Goal: Task Accomplishment & Management: Complete application form

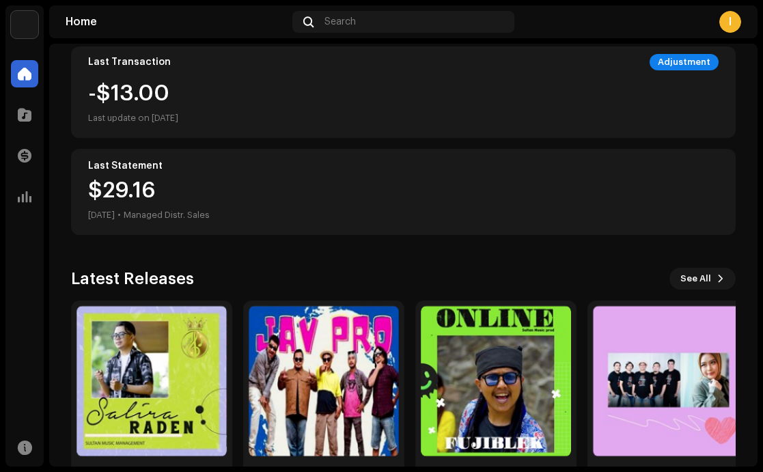
scroll to position [305, 0]
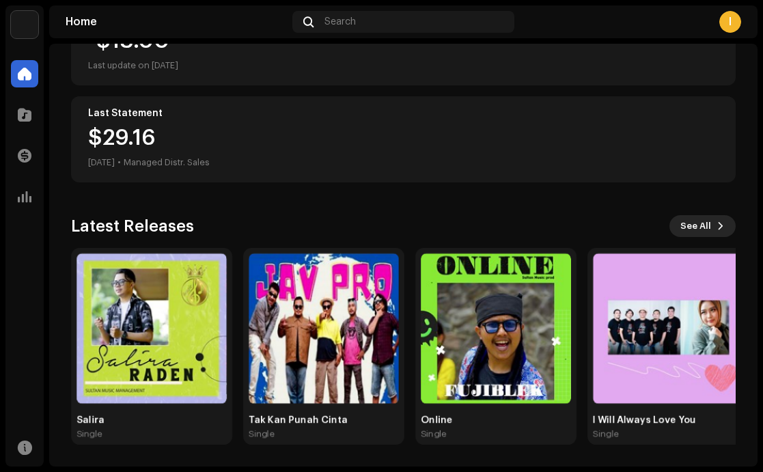
click at [705, 223] on button "See All" at bounding box center [703, 226] width 66 height 22
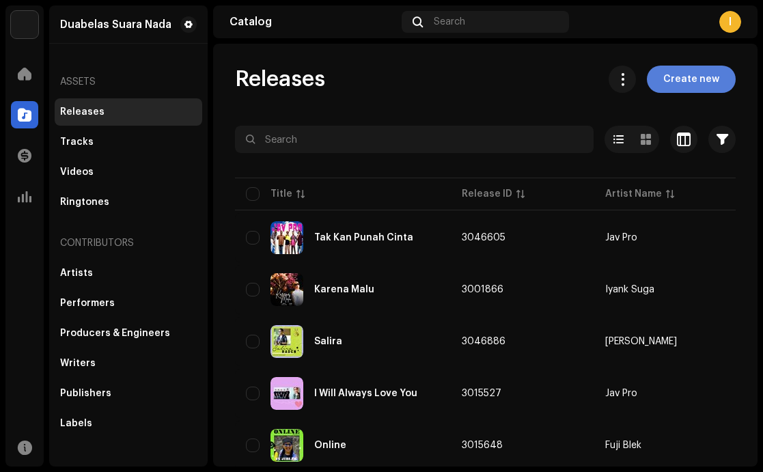
click at [679, 72] on span "Create new" at bounding box center [692, 79] width 56 height 27
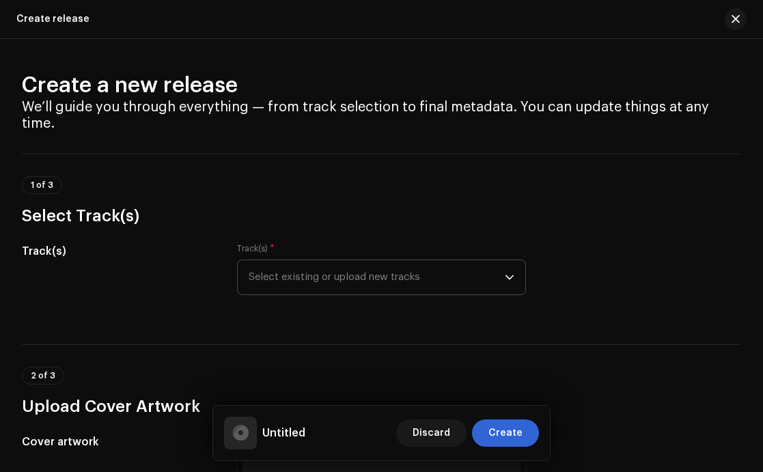
click at [486, 260] on span "Select existing or upload new tracks" at bounding box center [377, 277] width 257 height 34
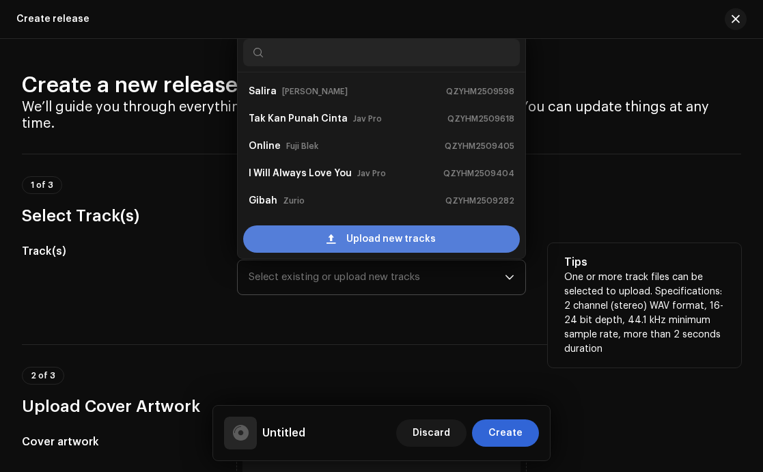
click at [438, 226] on div "Upload new tracks" at bounding box center [381, 239] width 277 height 27
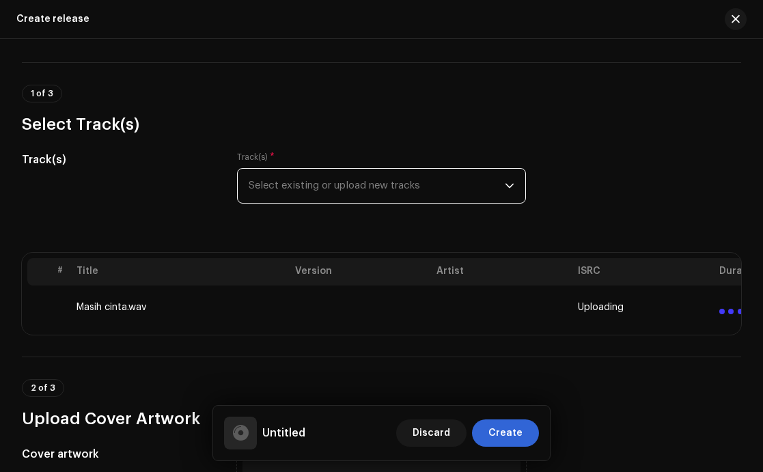
scroll to position [141, 0]
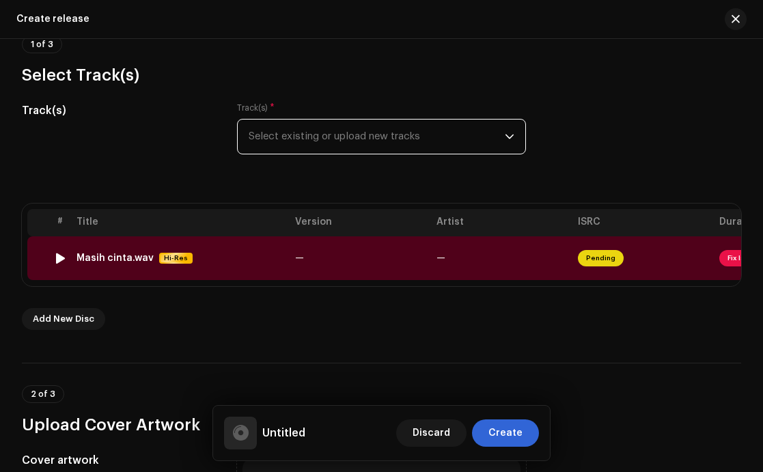
click at [223, 252] on div "Masih cinta.wav Hi-Res" at bounding box center [181, 258] width 208 height 12
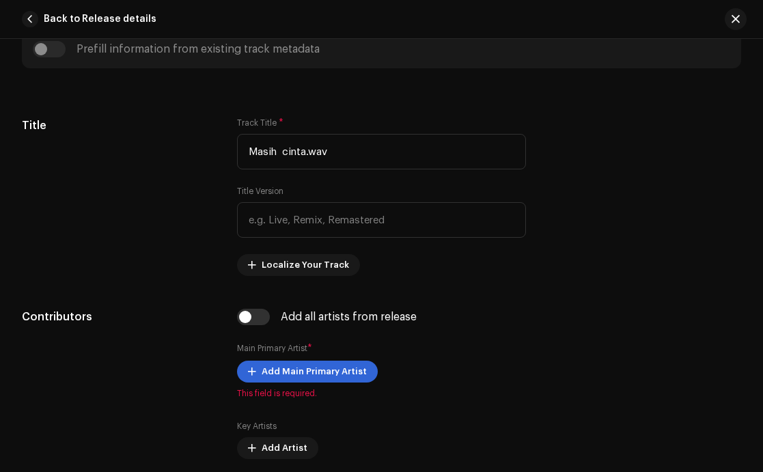
scroll to position [502, 0]
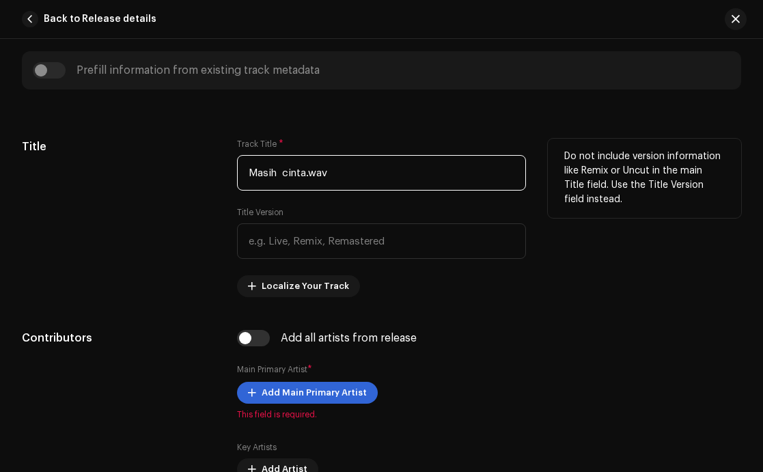
click at [336, 177] on input "Masih cinta.wav" at bounding box center [382, 173] width 290 height 36
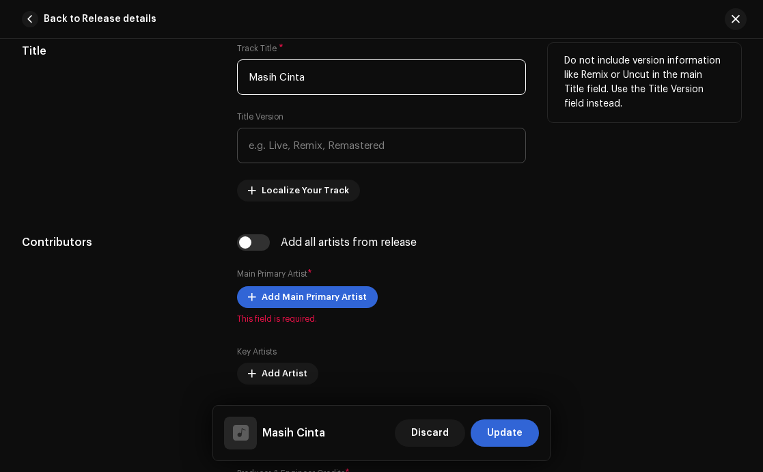
scroll to position [623, 0]
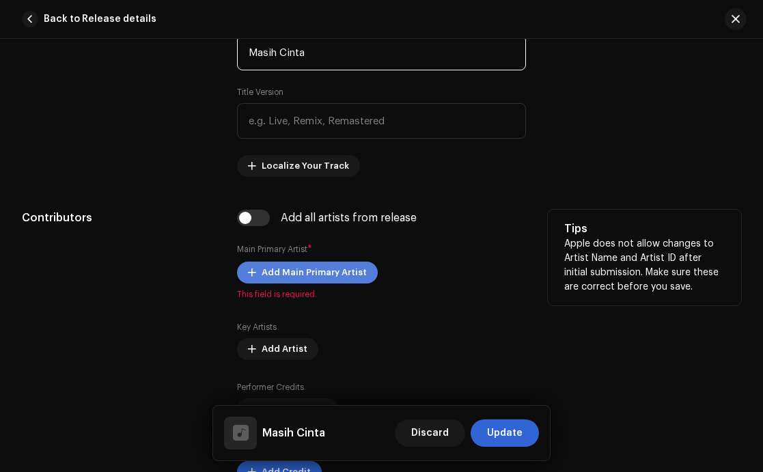
type input "Masih Cinta"
click at [342, 271] on span "Add Main Primary Artist" at bounding box center [314, 272] width 105 height 27
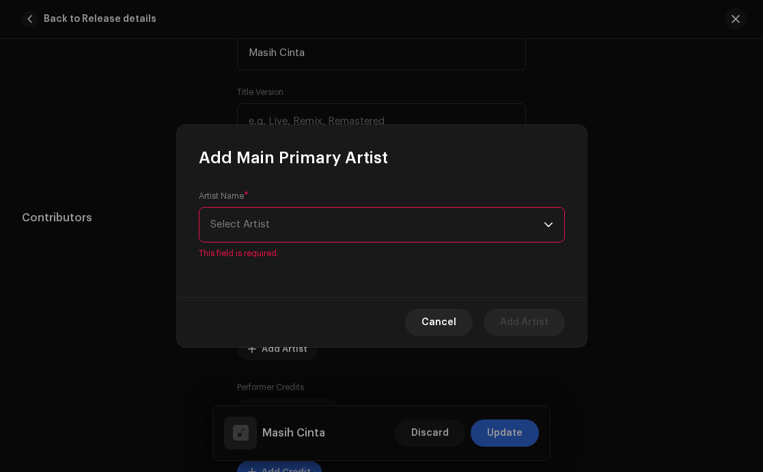
click at [370, 230] on span "Select Artist" at bounding box center [376, 225] width 333 height 34
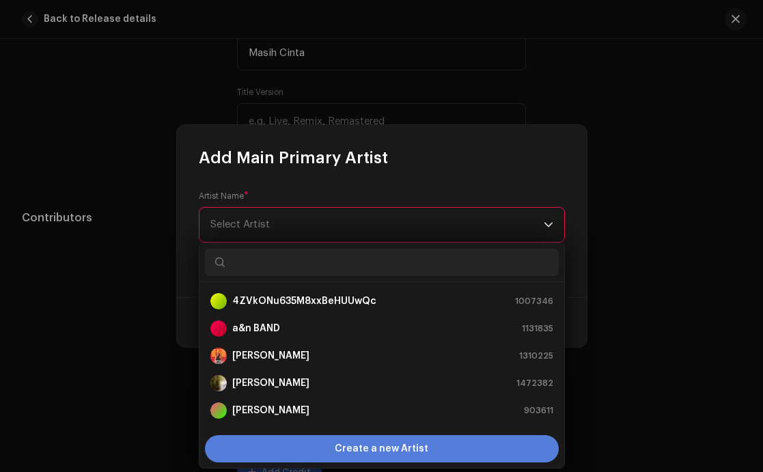
scroll to position [22, 0]
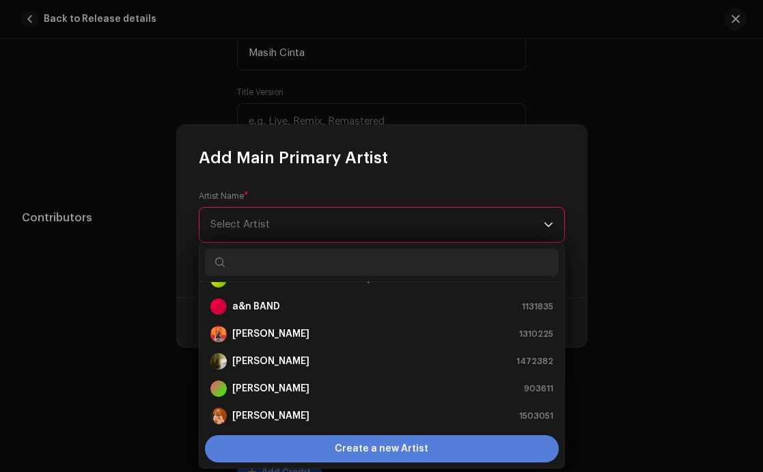
click at [368, 448] on span "Create a new Artist" at bounding box center [382, 448] width 94 height 27
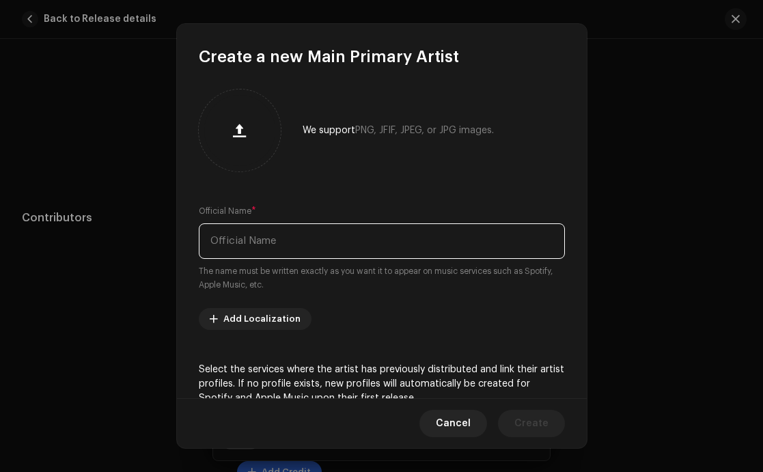
click at [282, 247] on input "text" at bounding box center [382, 241] width 366 height 36
type input "[PERSON_NAME]"
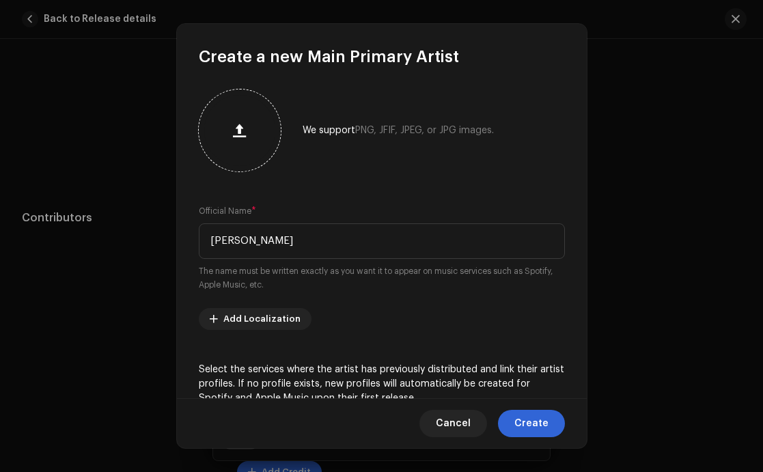
click at [237, 135] on span "button" at bounding box center [239, 130] width 13 height 11
click at [523, 418] on span "Create" at bounding box center [532, 423] width 34 height 27
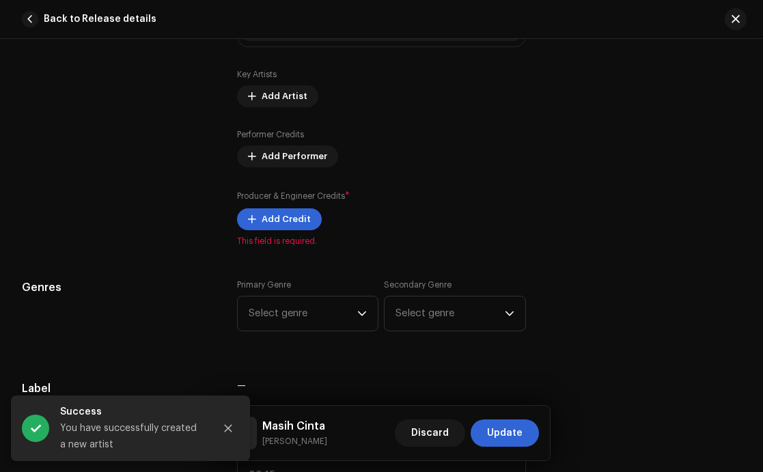
scroll to position [900, 0]
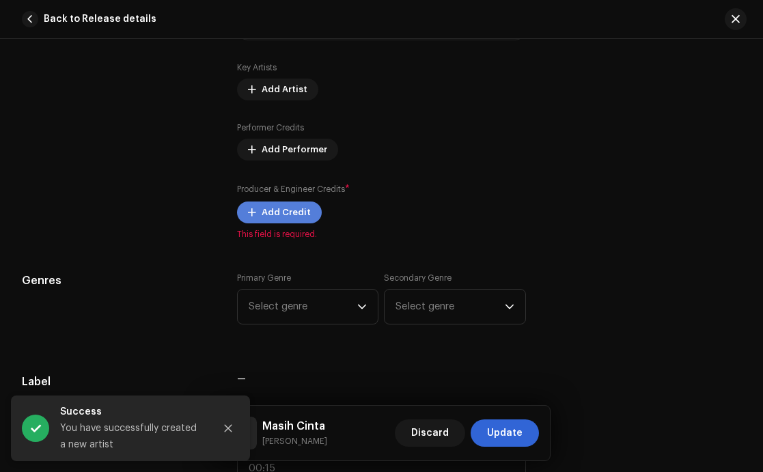
click at [278, 214] on span "Add Credit" at bounding box center [286, 212] width 49 height 27
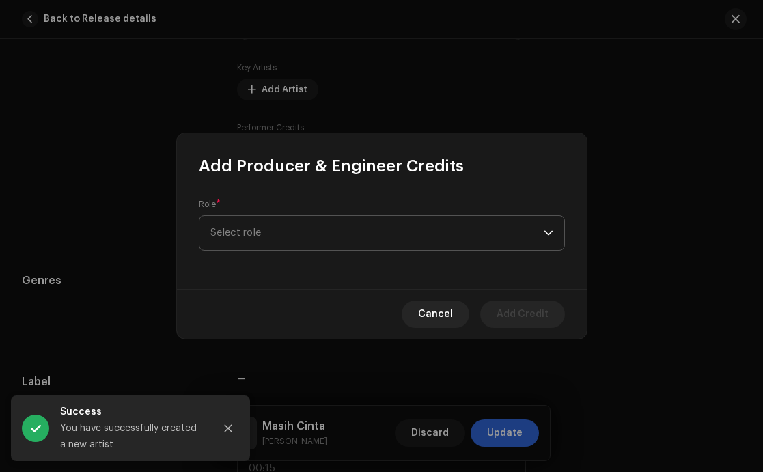
click at [322, 231] on span "Select role" at bounding box center [376, 233] width 333 height 34
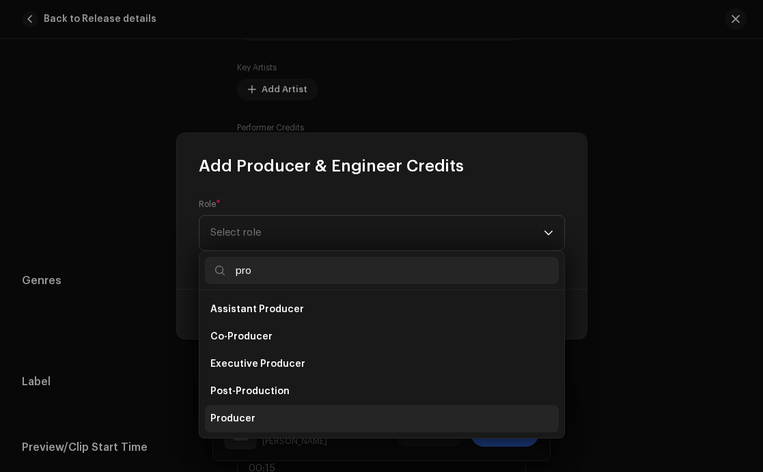
type input "pro"
click at [251, 414] on span "Producer" at bounding box center [232, 419] width 45 height 14
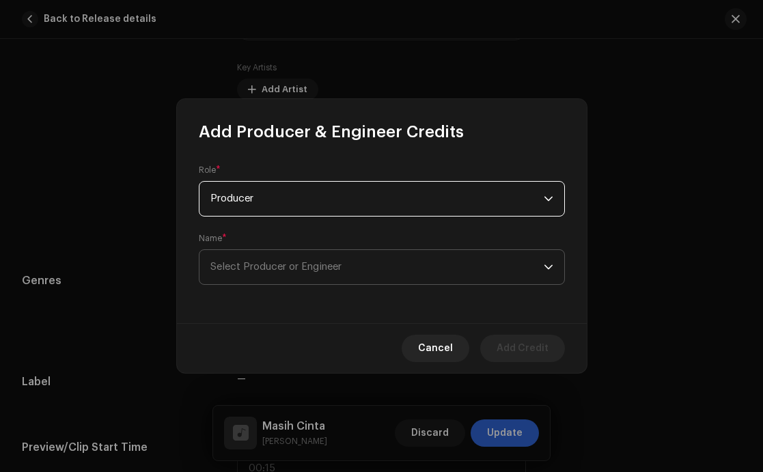
click at [315, 267] on span "Select Producer or Engineer" at bounding box center [275, 267] width 131 height 10
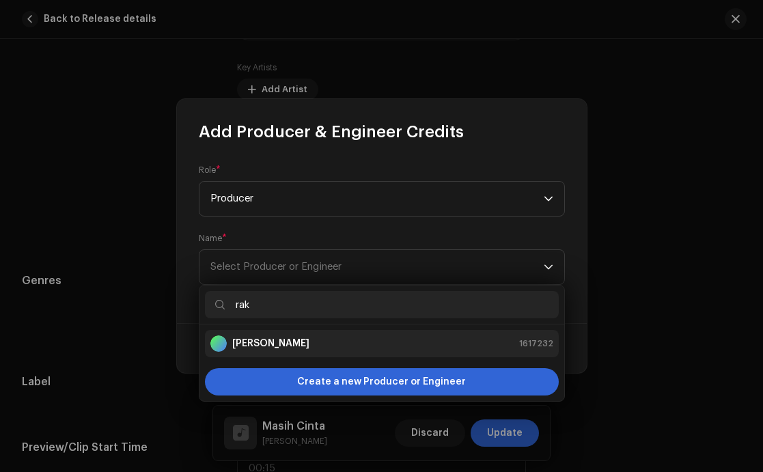
type input "rak"
click at [295, 345] on strong "[PERSON_NAME]" at bounding box center [270, 344] width 77 height 14
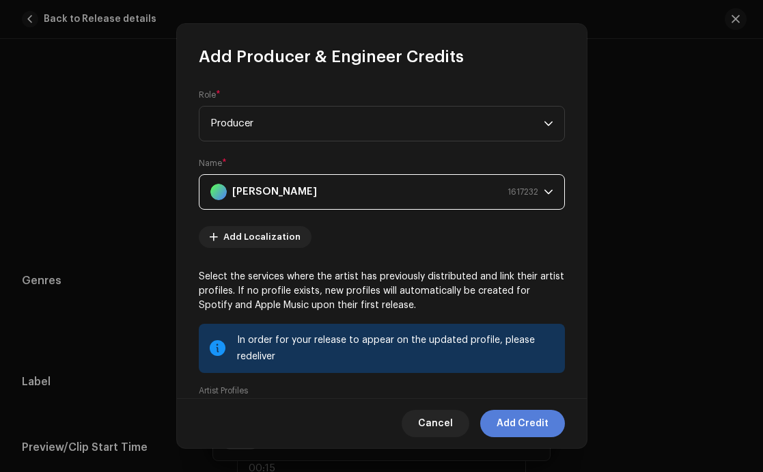
click at [516, 424] on span "Add Credit" at bounding box center [523, 423] width 52 height 27
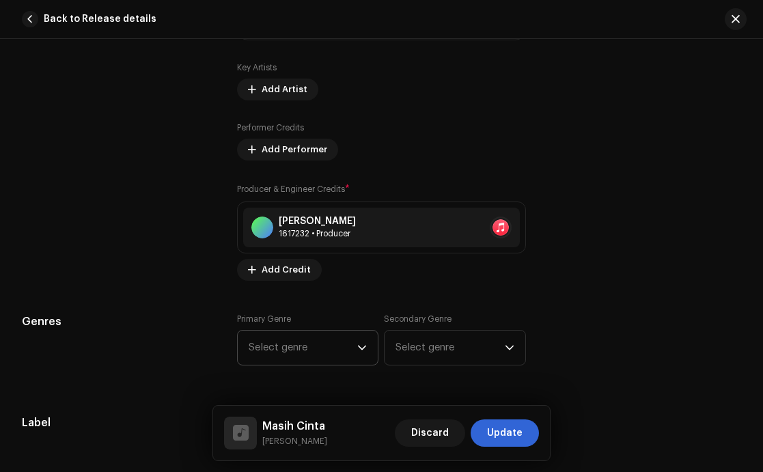
click at [325, 345] on span "Select genre" at bounding box center [303, 348] width 109 height 34
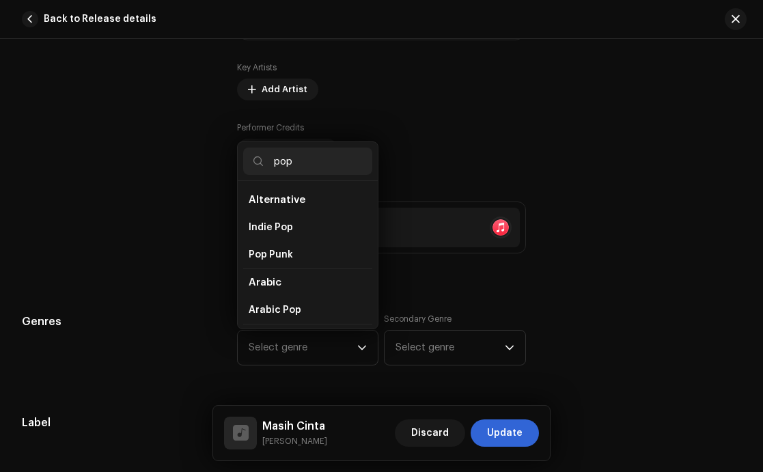
type input "pop"
click at [438, 275] on div "Producer & Engineer Credits * [PERSON_NAME] 1617232 • Producer Add Credit" at bounding box center [382, 231] width 290 height 98
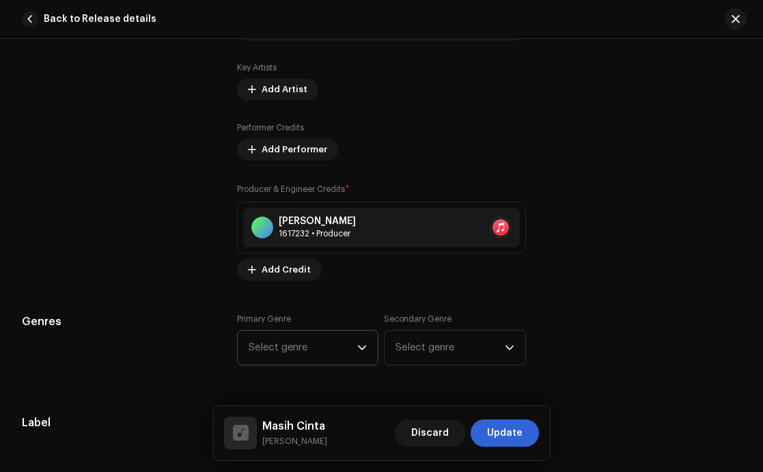
click at [351, 355] on span "Select genre" at bounding box center [303, 348] width 109 height 34
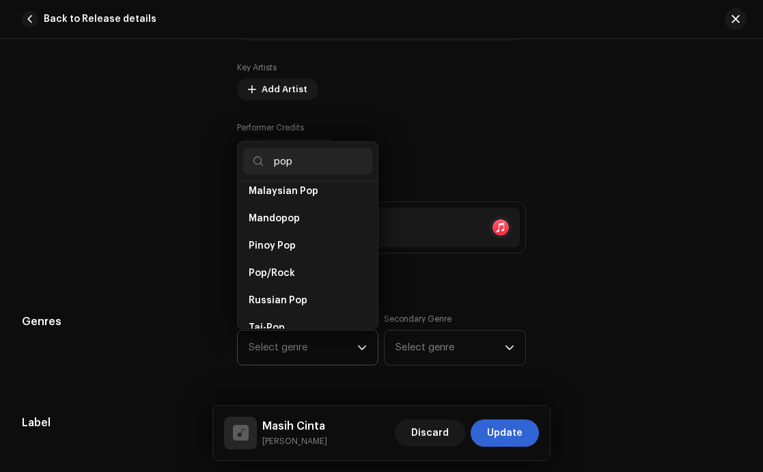
scroll to position [862, 0]
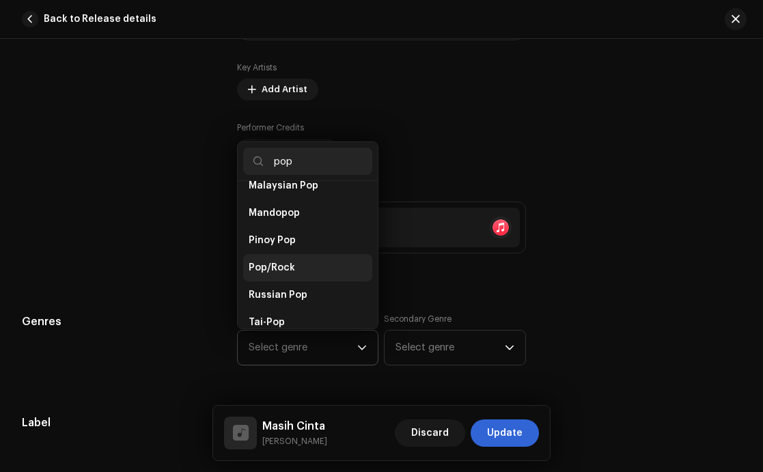
type input "pop"
click at [292, 254] on li "Pop/Rock" at bounding box center [308, 267] width 130 height 27
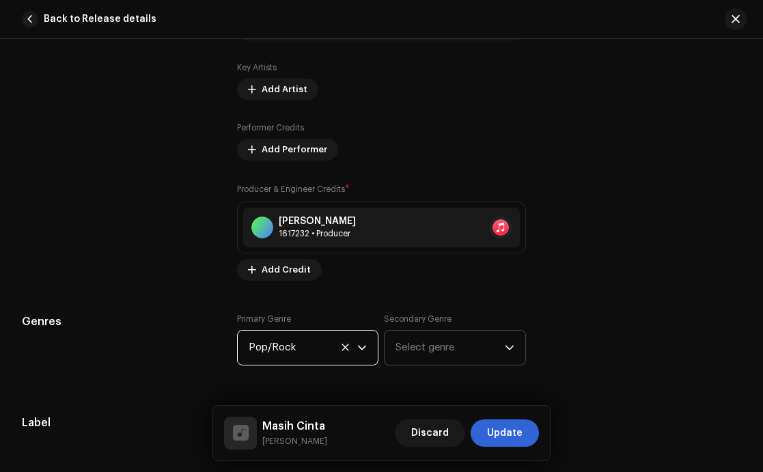
click at [491, 355] on span "Select genre" at bounding box center [450, 348] width 109 height 34
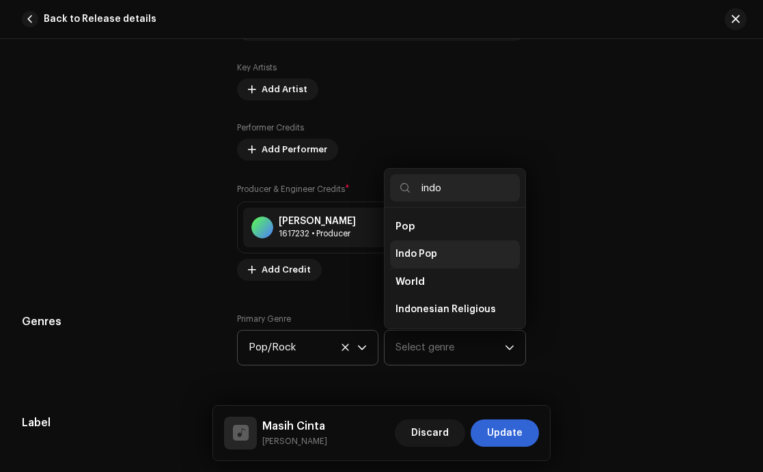
type input "indo"
click at [428, 254] on span "Indo Pop" at bounding box center [417, 254] width 42 height 14
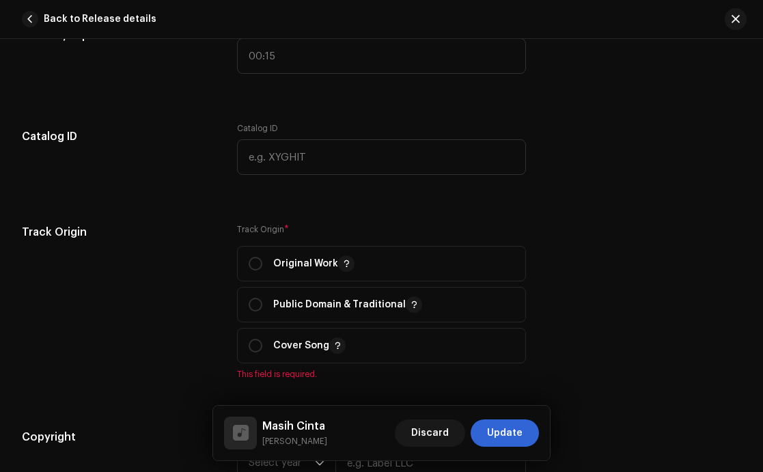
scroll to position [1355, 0]
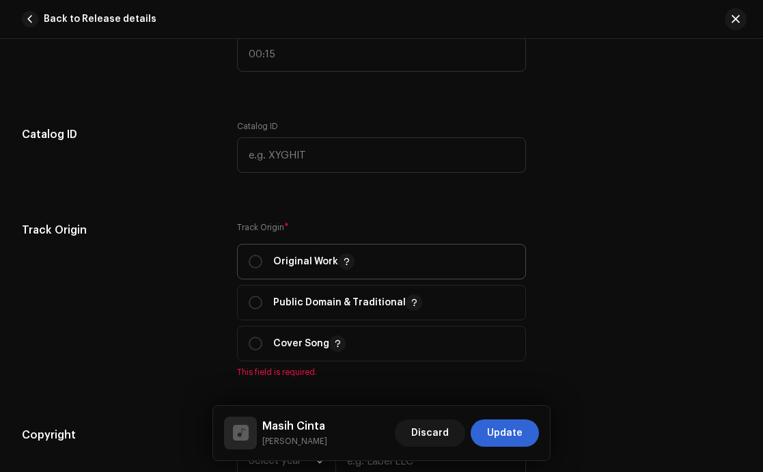
click at [277, 254] on p "Original Work" at bounding box center [313, 262] width 81 height 16
radio input "true"
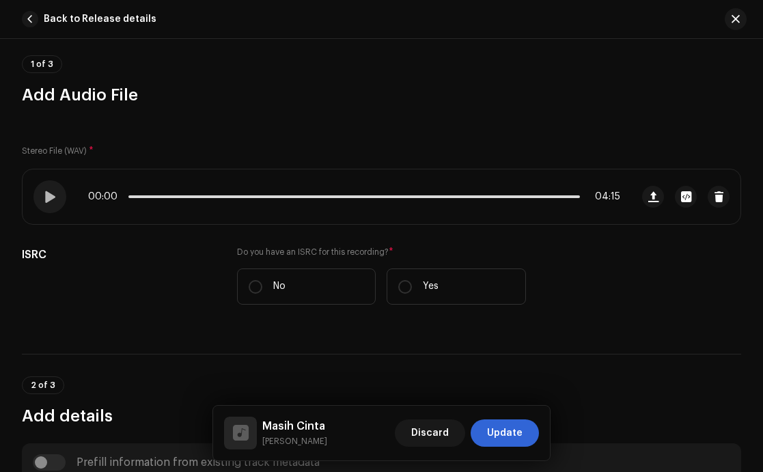
scroll to position [126, 0]
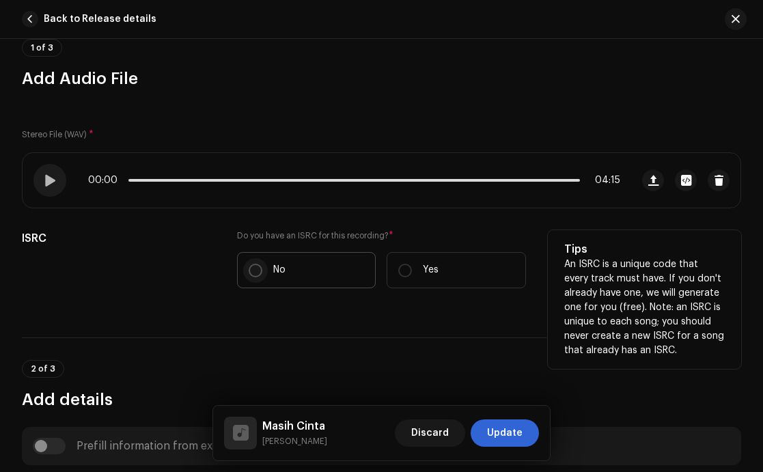
click at [259, 267] on p-radiobutton at bounding box center [256, 271] width 14 height 14
click at [259, 267] on input "No" at bounding box center [256, 271] width 14 height 14
radio input "true"
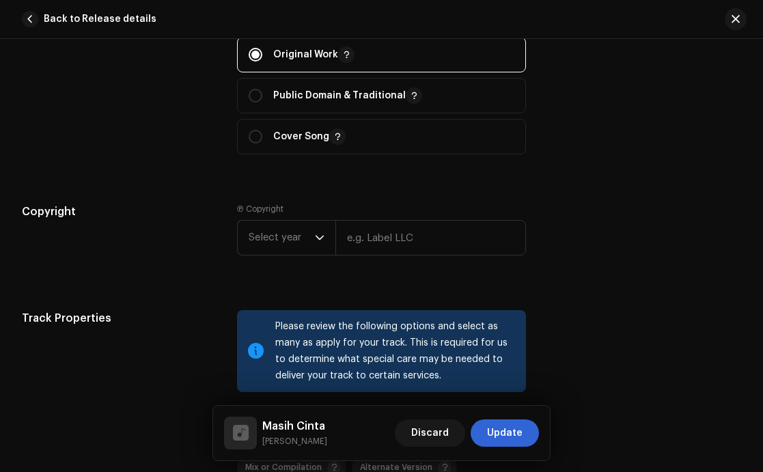
scroll to position [1628, 0]
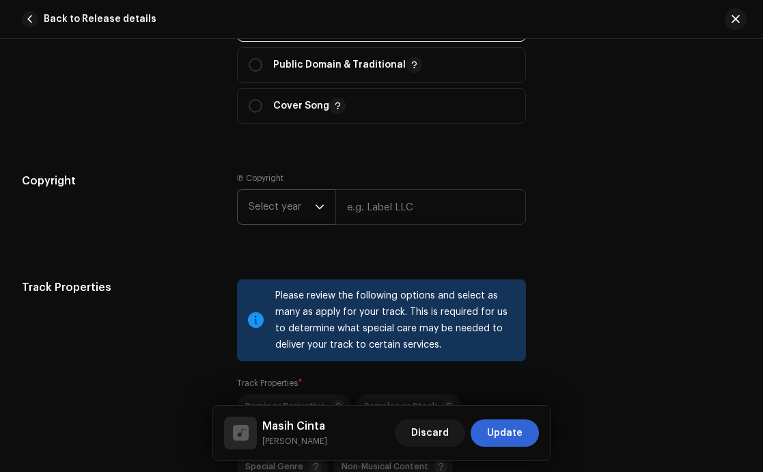
click at [302, 209] on span "Select year" at bounding box center [282, 207] width 66 height 34
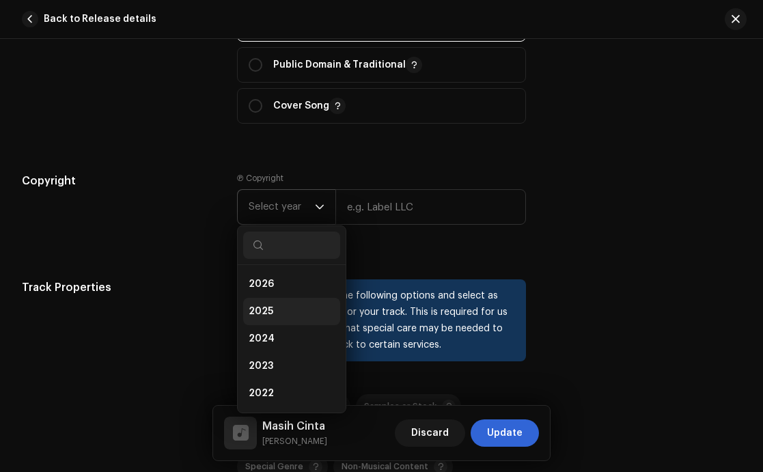
click at [278, 307] on li "2025" at bounding box center [291, 311] width 97 height 27
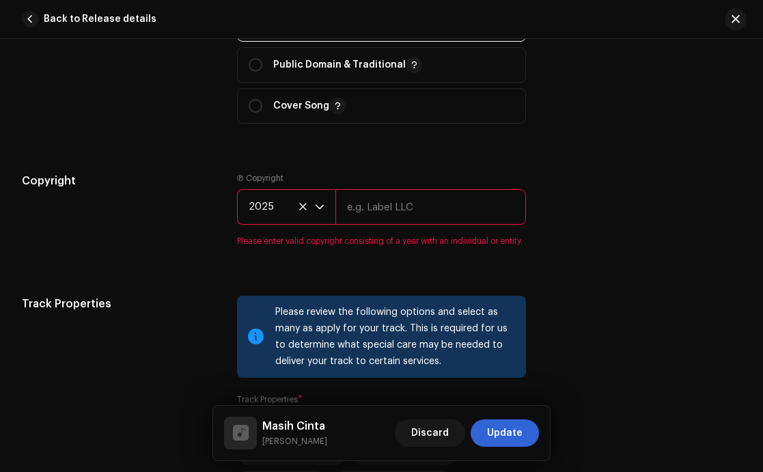
click at [405, 204] on input "text" at bounding box center [431, 207] width 191 height 36
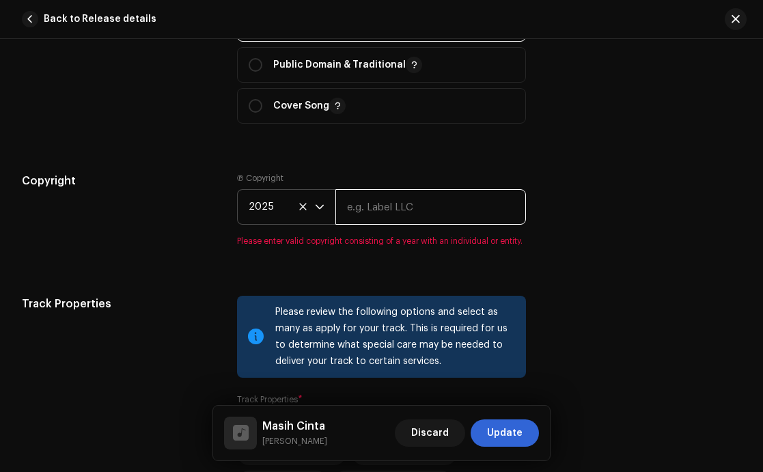
type input "Duabelas Suara Nada"
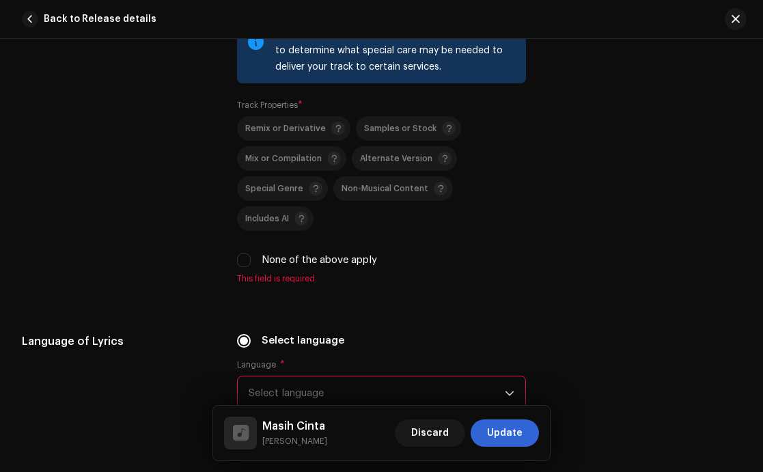
scroll to position [1920, 0]
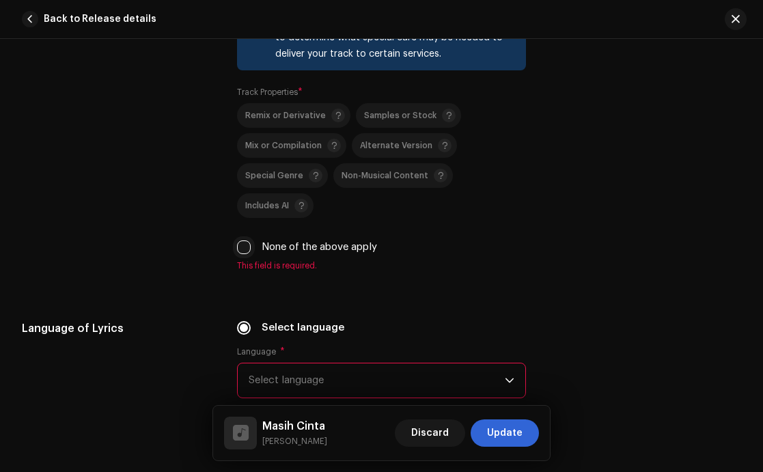
click at [245, 254] on input "None of the above apply" at bounding box center [244, 248] width 14 height 14
checkbox input "true"
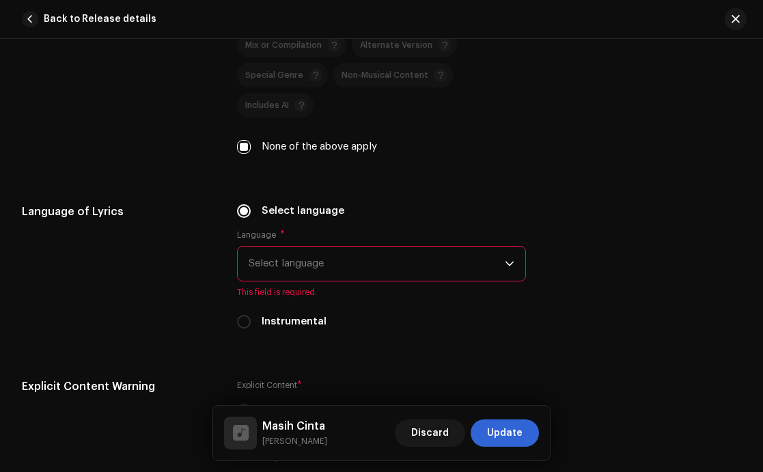
scroll to position [2021, 0]
click at [409, 249] on span "Select language" at bounding box center [377, 263] width 257 height 34
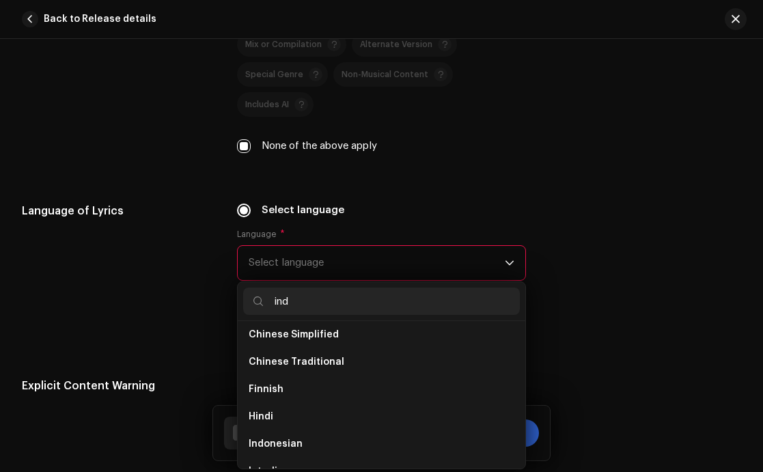
scroll to position [0, 0]
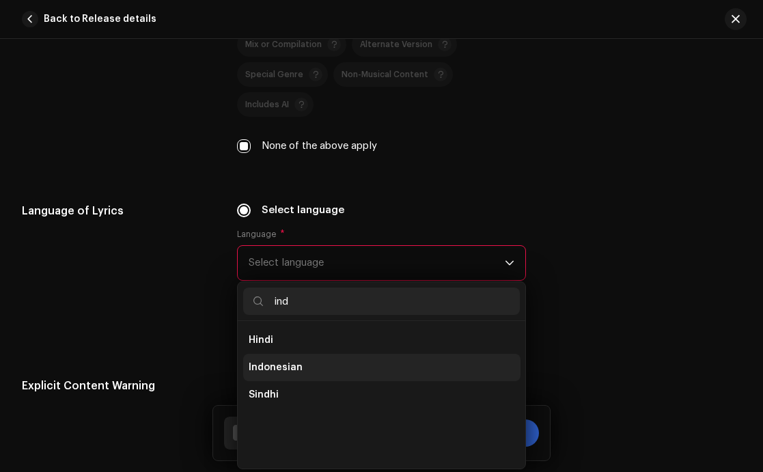
type input "ind"
click at [297, 366] on span "Indonesian" at bounding box center [276, 368] width 54 height 14
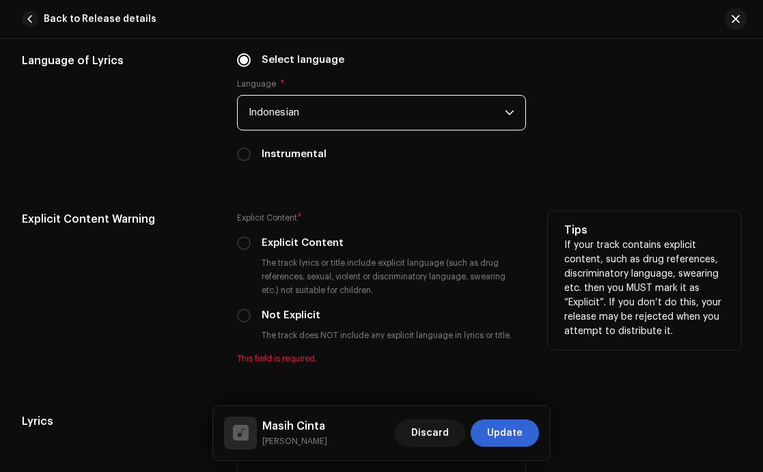
scroll to position [2188, 0]
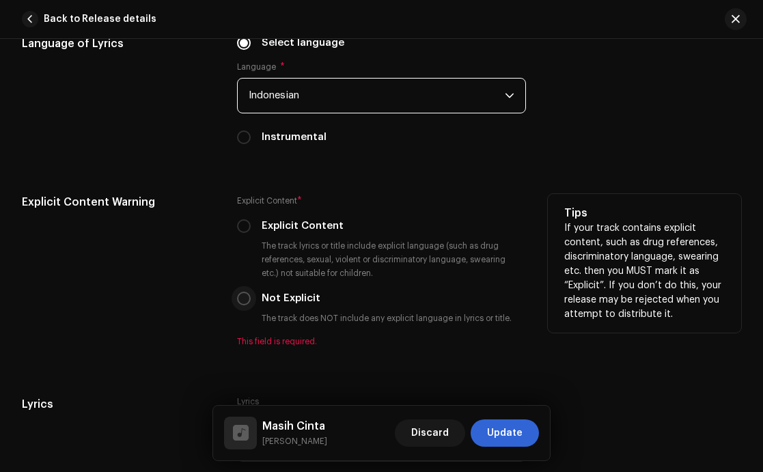
click at [239, 299] on input "Not Explicit" at bounding box center [244, 299] width 14 height 14
radio input "true"
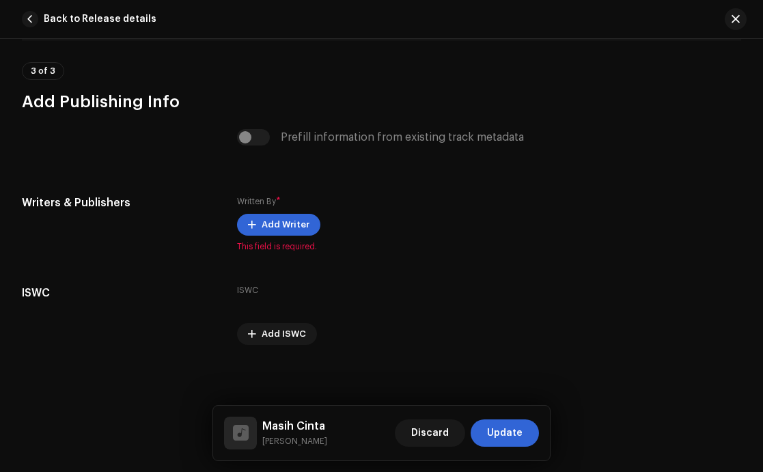
scroll to position [2650, 0]
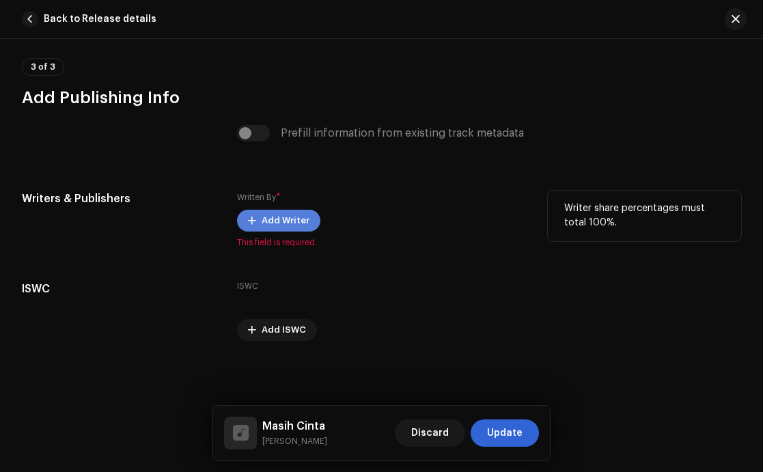
click at [269, 217] on span "Add Writer" at bounding box center [286, 220] width 48 height 27
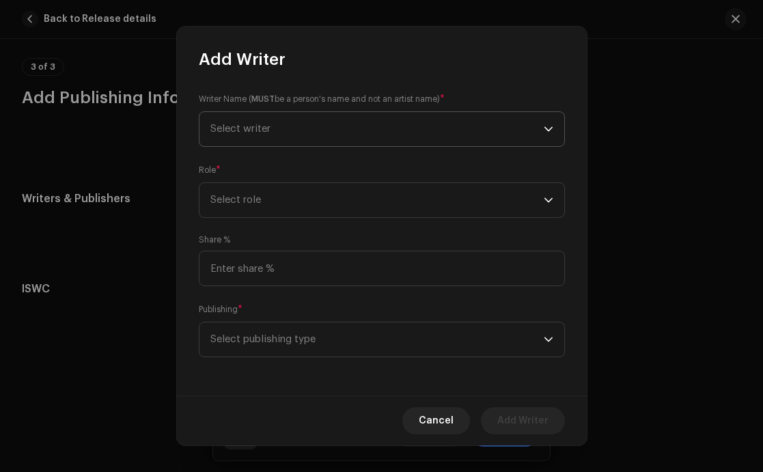
click at [339, 133] on span "Select writer" at bounding box center [376, 129] width 333 height 34
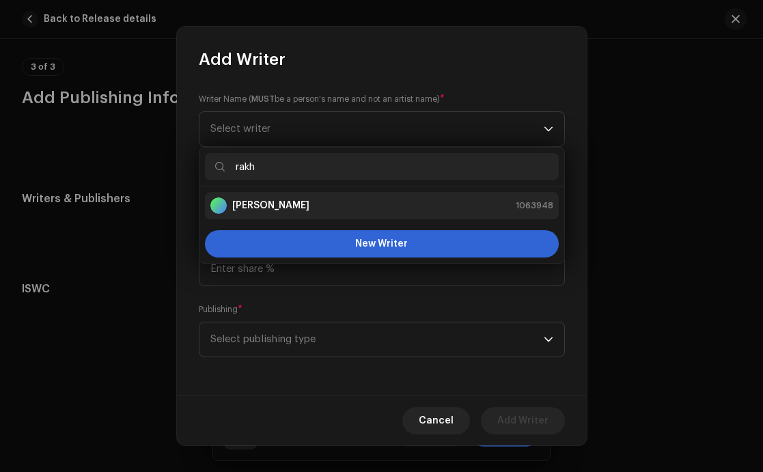
type input "rakh"
click at [286, 203] on strong "[PERSON_NAME]" at bounding box center [270, 206] width 77 height 14
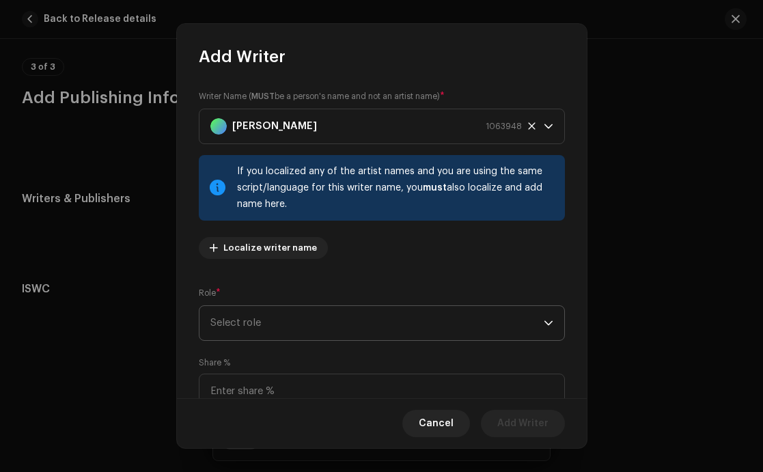
click at [310, 316] on span "Select role" at bounding box center [376, 323] width 333 height 34
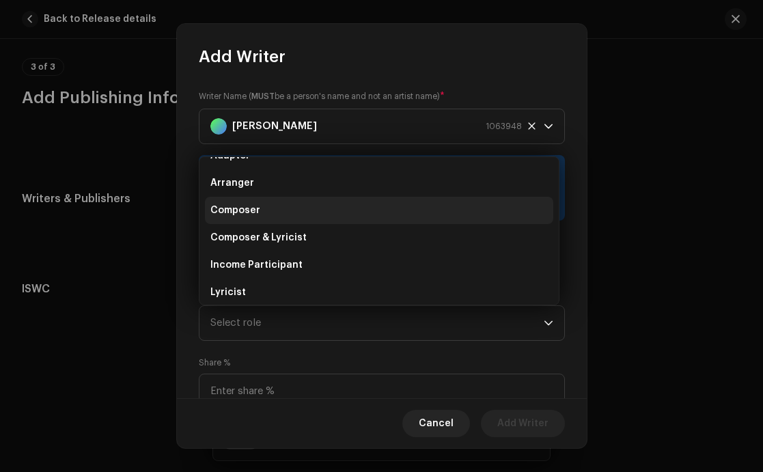
scroll to position [0, 0]
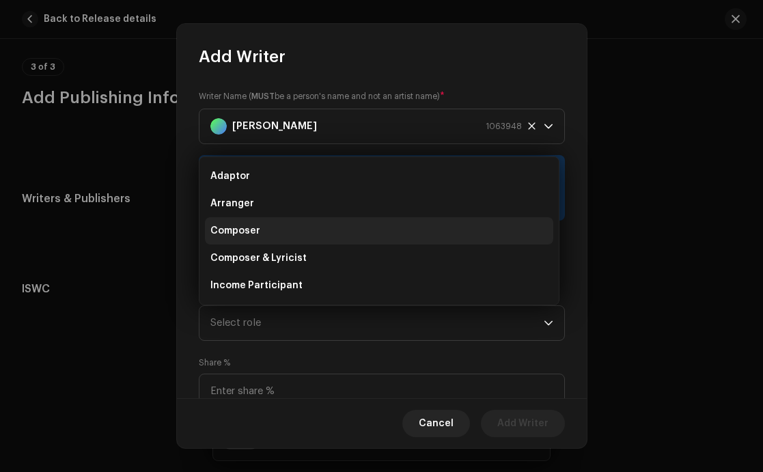
click at [250, 226] on span "Composer" at bounding box center [235, 231] width 50 height 14
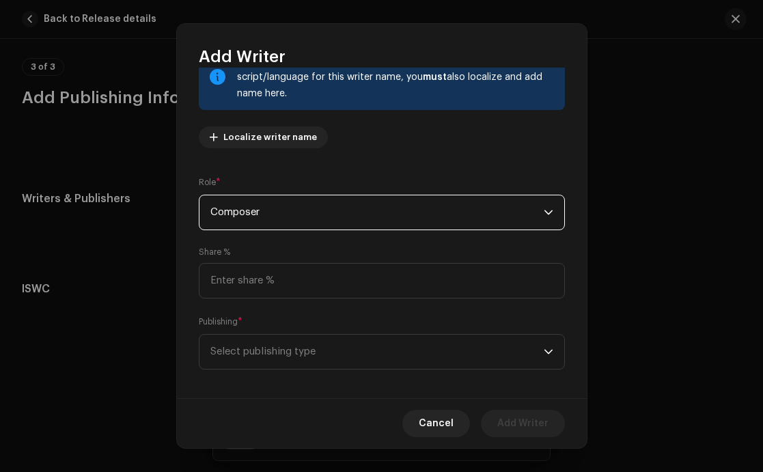
scroll to position [120, 0]
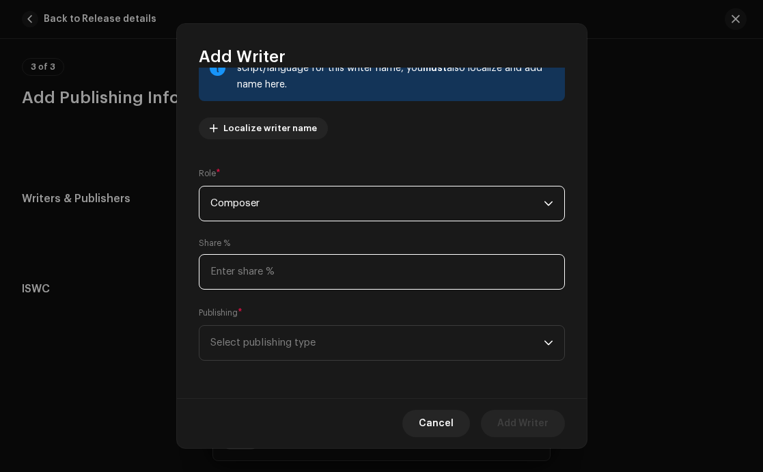
click at [262, 270] on input at bounding box center [382, 272] width 366 height 36
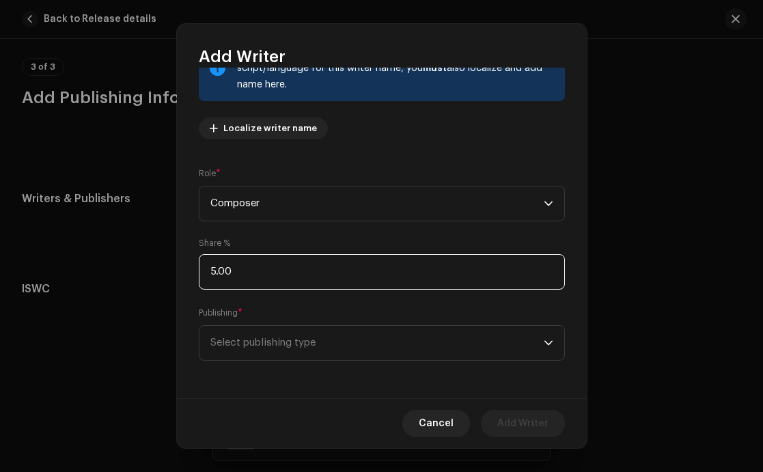
type input "50.00"
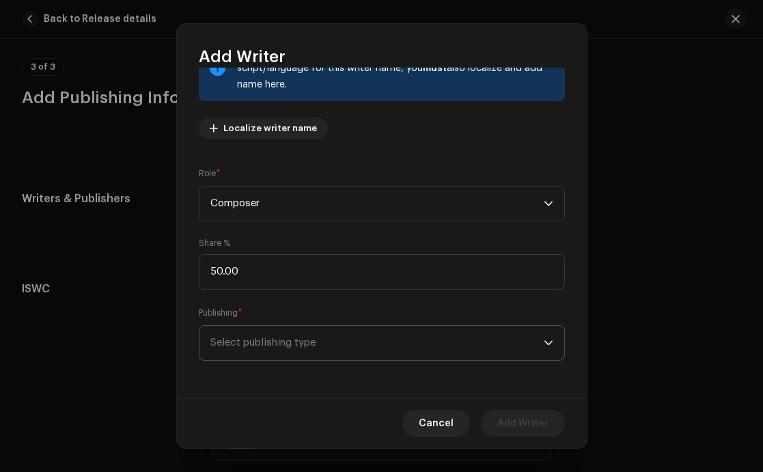
click at [269, 342] on span "Select publishing type" at bounding box center [376, 343] width 333 height 34
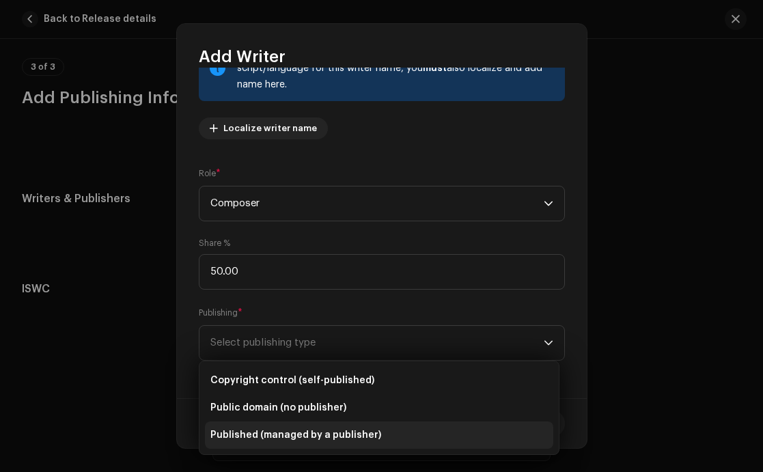
click at [263, 428] on span "Published (managed by a publisher)" at bounding box center [295, 435] width 171 height 14
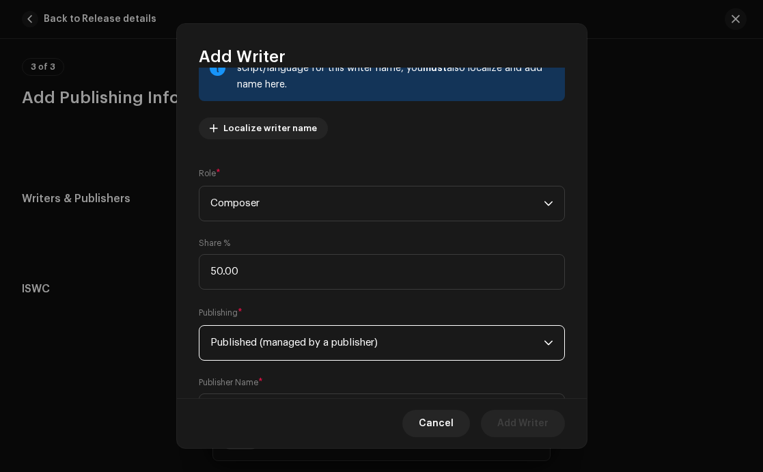
scroll to position [188, 0]
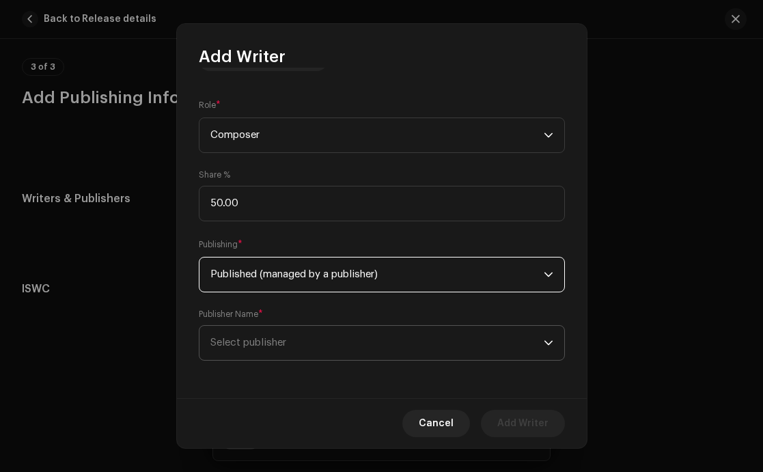
click at [247, 345] on span "Select publisher" at bounding box center [248, 343] width 76 height 10
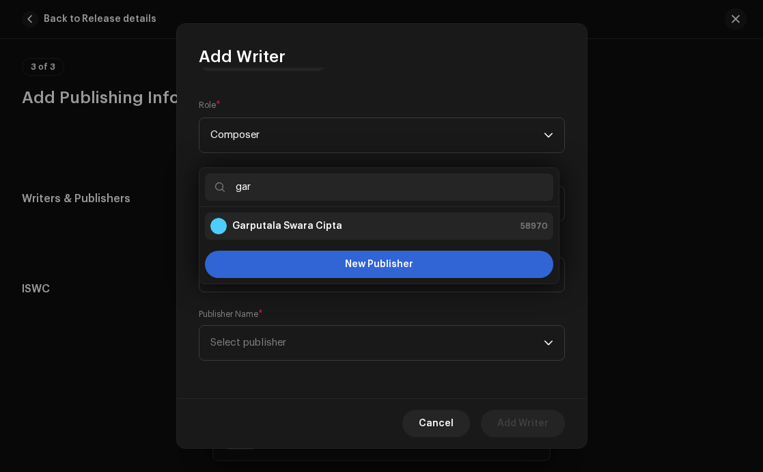
type input "gar"
click at [305, 220] on strong "Garputala Swara Cipta" at bounding box center [287, 226] width 110 height 14
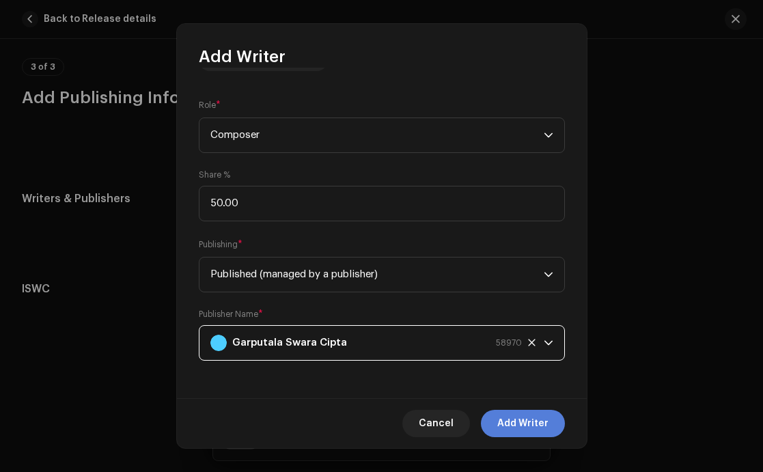
click at [515, 422] on span "Add Writer" at bounding box center [522, 423] width 51 height 27
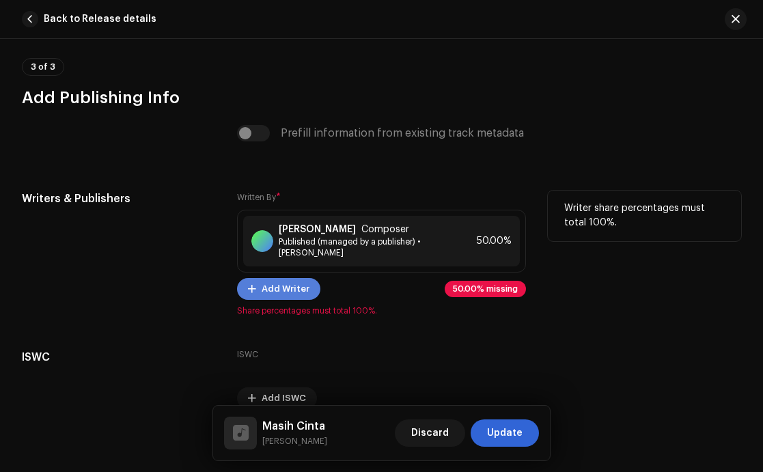
click at [295, 290] on span "Add Writer" at bounding box center [286, 288] width 48 height 27
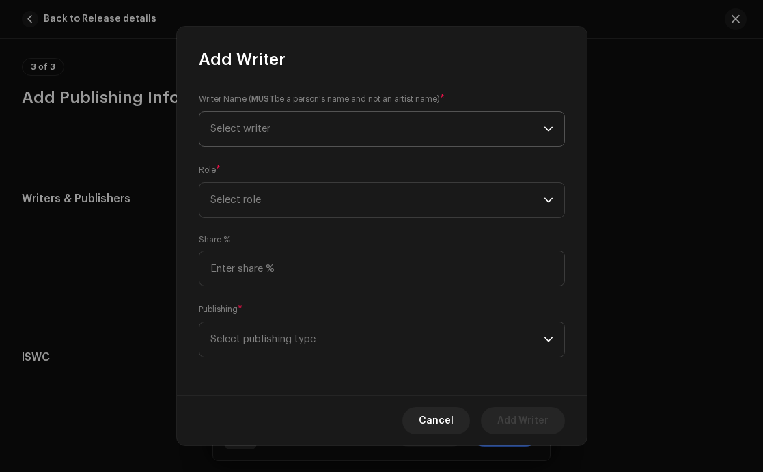
click at [285, 134] on span "Select writer" at bounding box center [376, 129] width 333 height 34
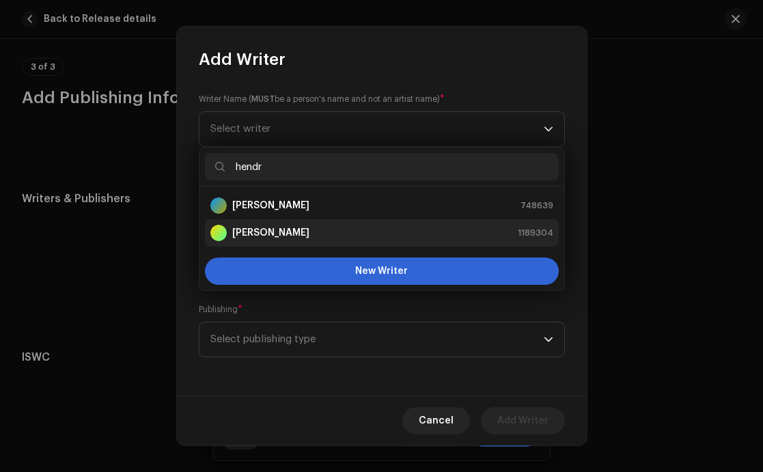
type input "hendr"
click at [280, 230] on strong "[PERSON_NAME]" at bounding box center [270, 233] width 77 height 14
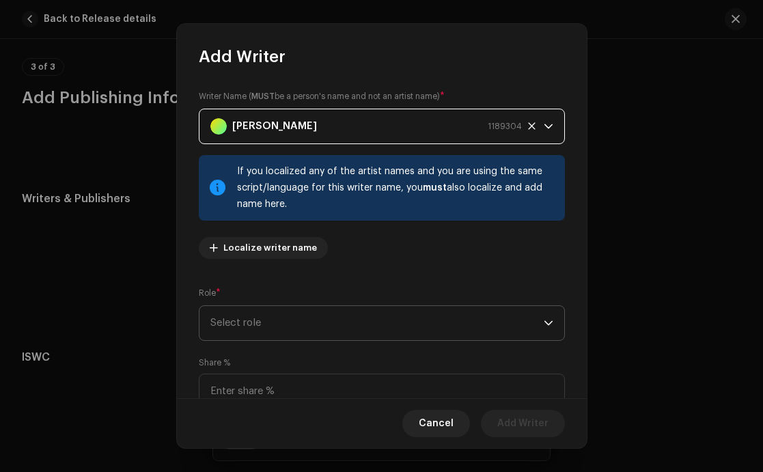
click at [290, 320] on span "Select role" at bounding box center [376, 323] width 333 height 34
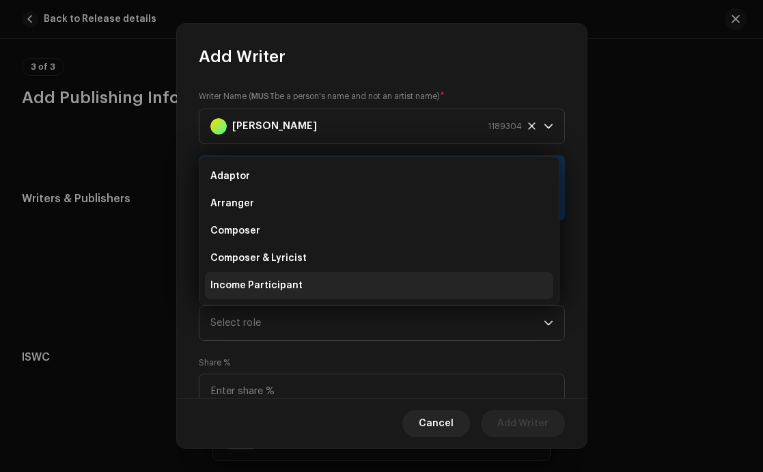
scroll to position [22, 0]
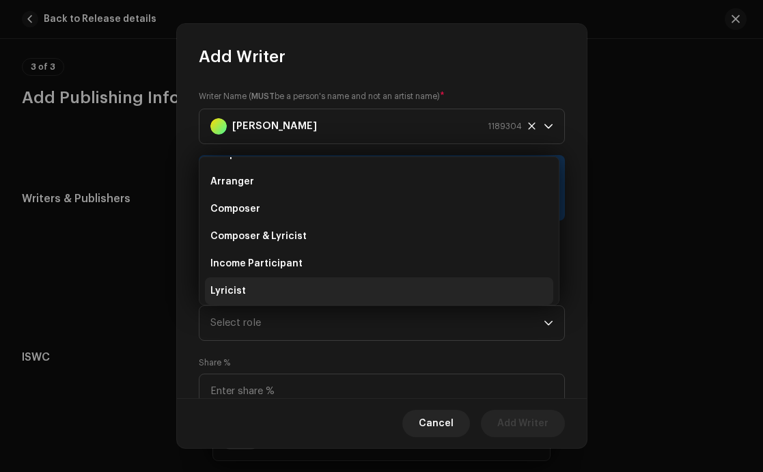
click at [241, 287] on span "Lyricist" at bounding box center [228, 291] width 36 height 14
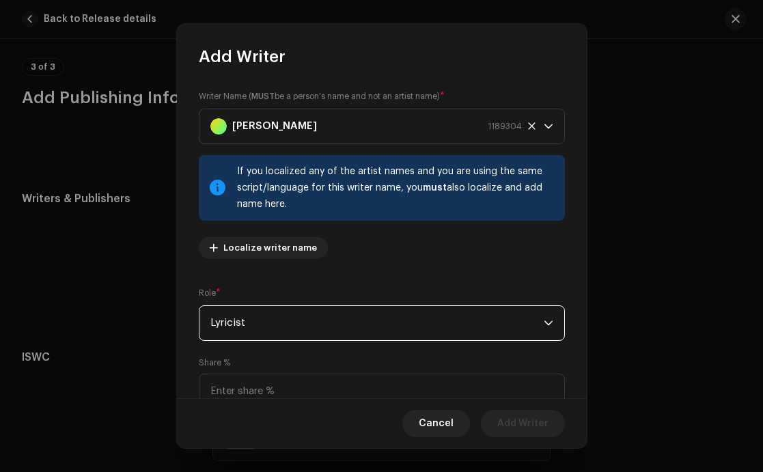
scroll to position [115, 0]
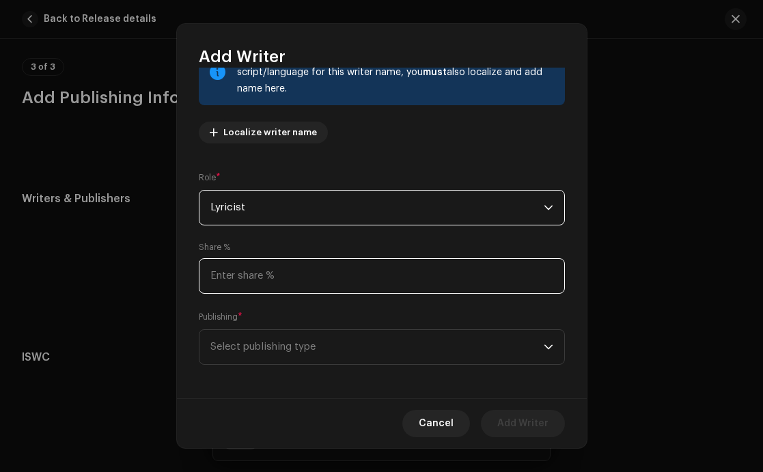
click at [253, 269] on input at bounding box center [382, 276] width 366 height 36
type input "50.00"
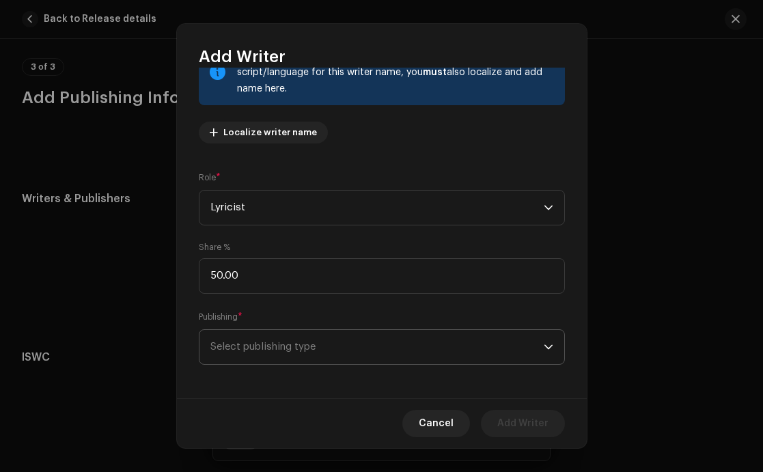
click at [276, 339] on span "Select publishing type" at bounding box center [376, 347] width 333 height 34
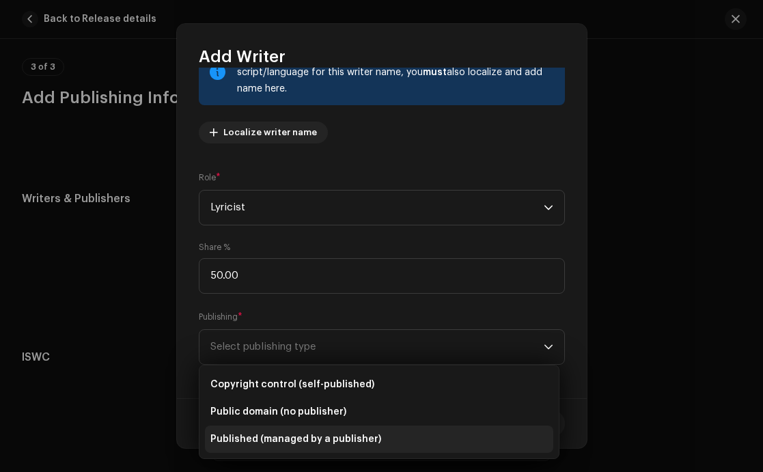
click at [258, 443] on span "Published (managed by a publisher)" at bounding box center [295, 440] width 171 height 14
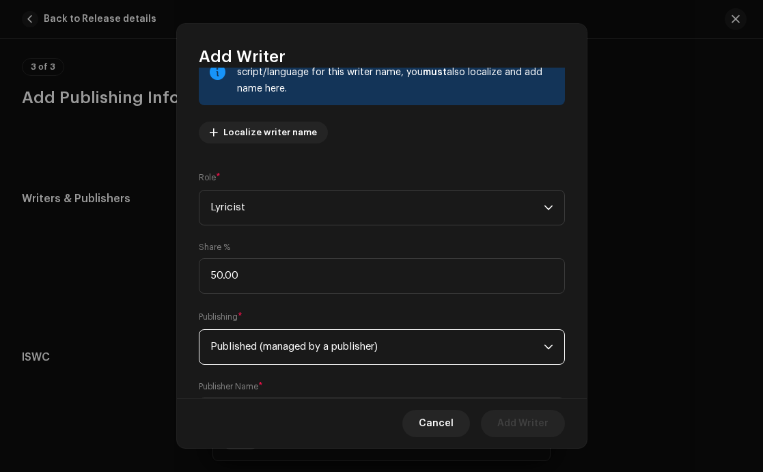
scroll to position [188, 0]
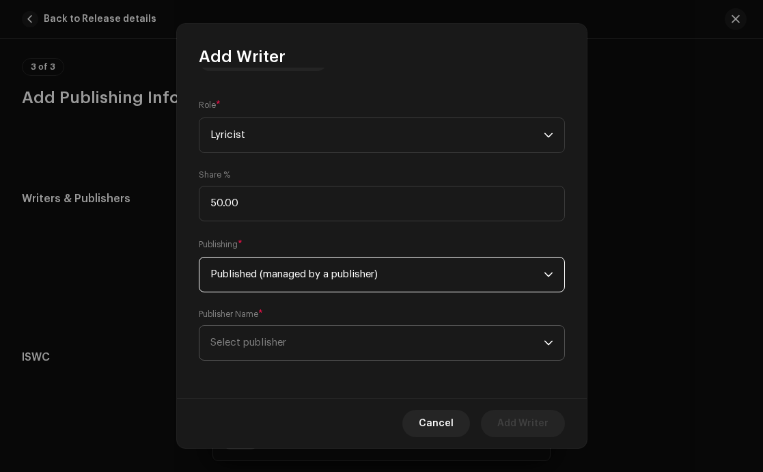
click at [253, 339] on span "Select publisher" at bounding box center [248, 343] width 76 height 10
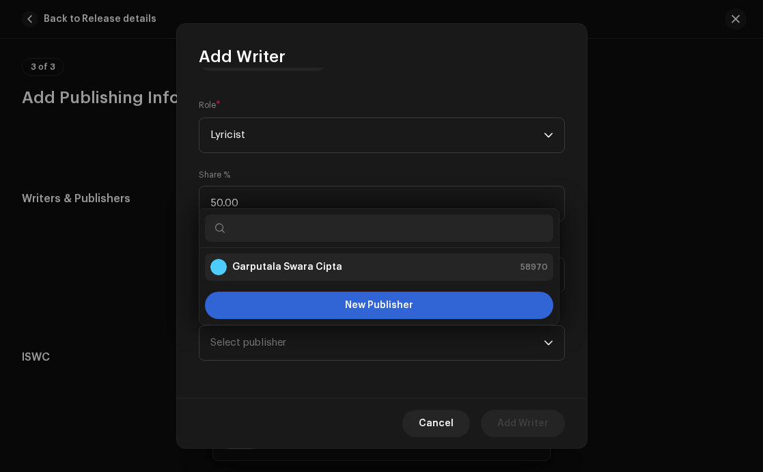
click at [279, 263] on strong "Garputala Swara Cipta" at bounding box center [287, 267] width 110 height 14
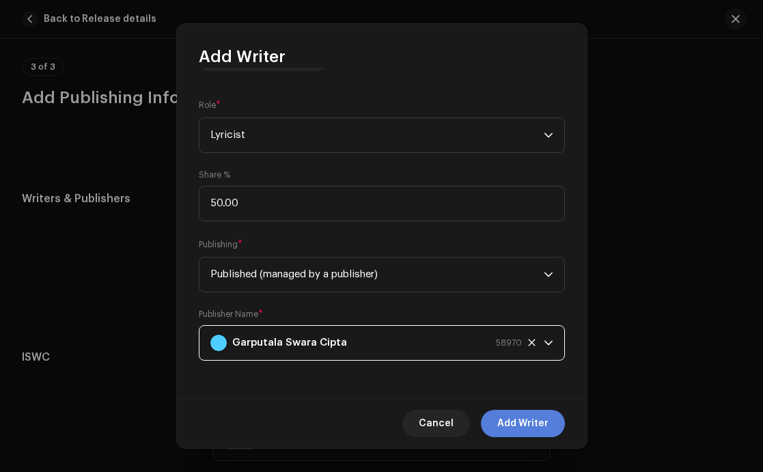
click at [528, 423] on span "Add Writer" at bounding box center [522, 423] width 51 height 27
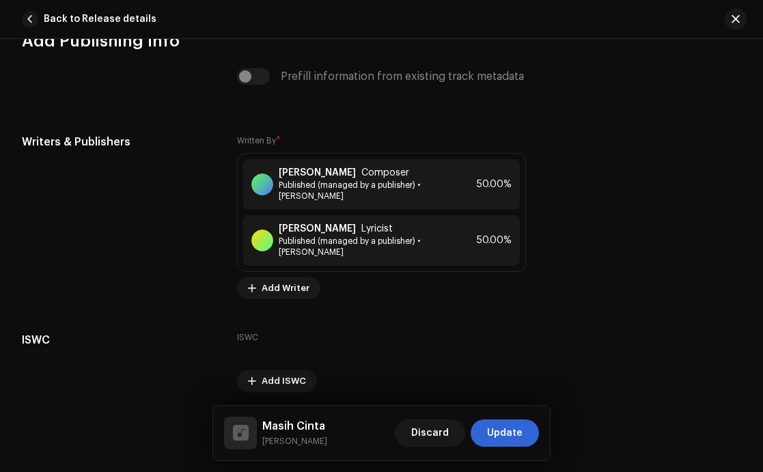
scroll to position [2758, 0]
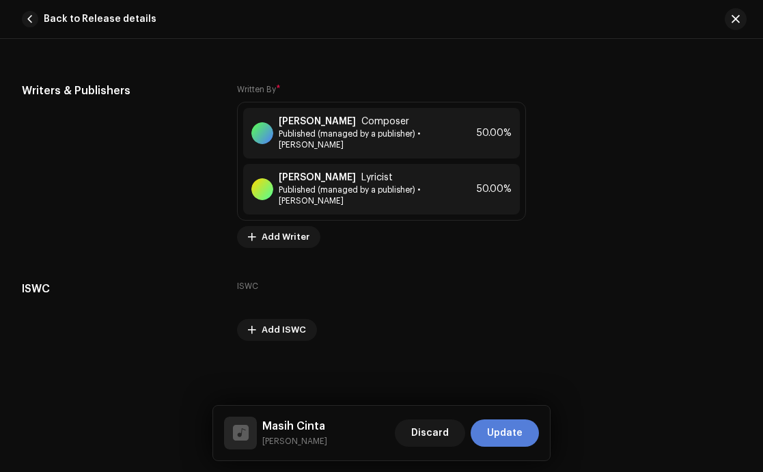
click at [500, 436] on span "Update" at bounding box center [505, 433] width 36 height 27
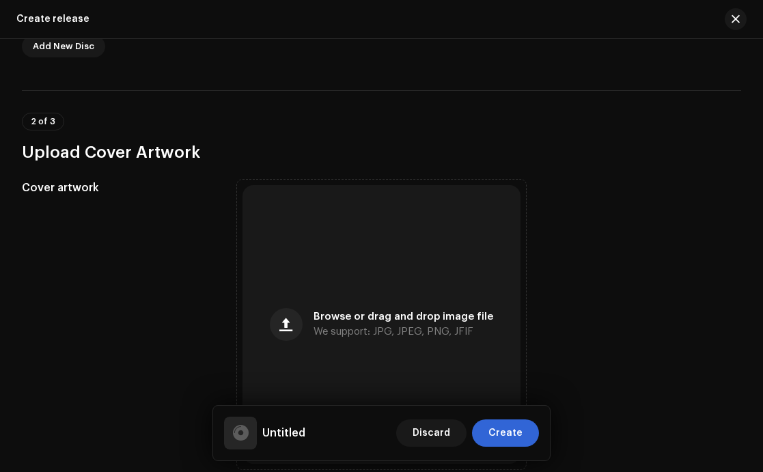
scroll to position [469, 0]
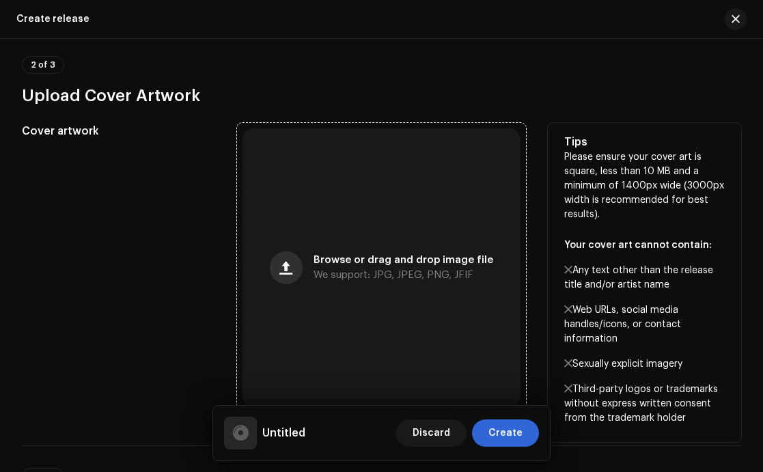
click at [292, 262] on span "button" at bounding box center [285, 267] width 13 height 11
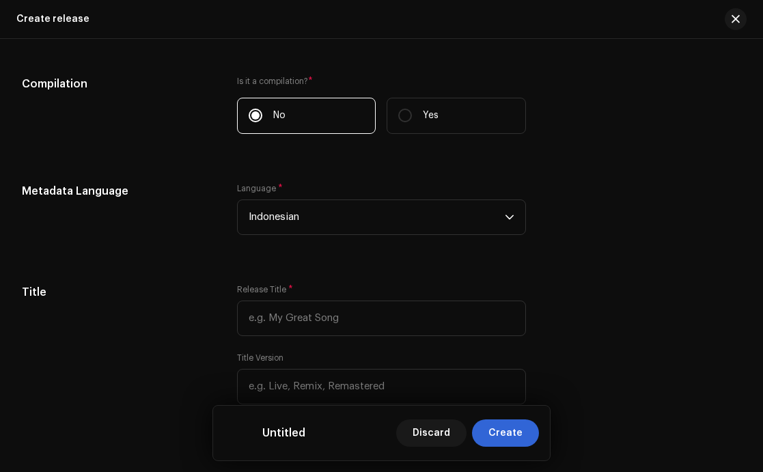
scroll to position [1056, 0]
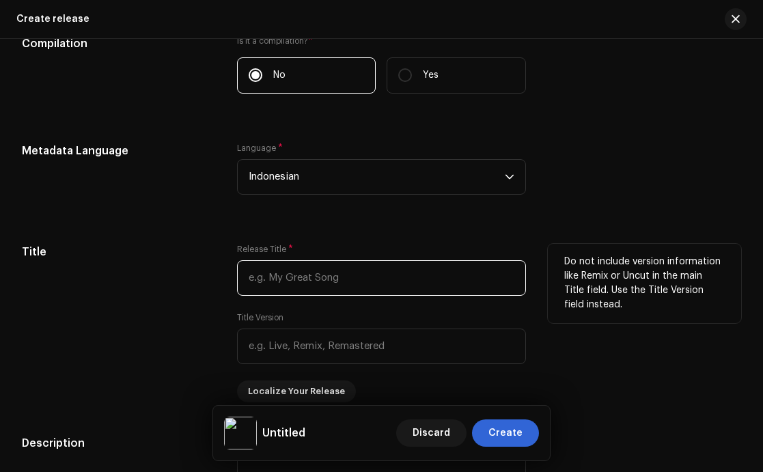
click at [288, 269] on input "text" at bounding box center [382, 278] width 290 height 36
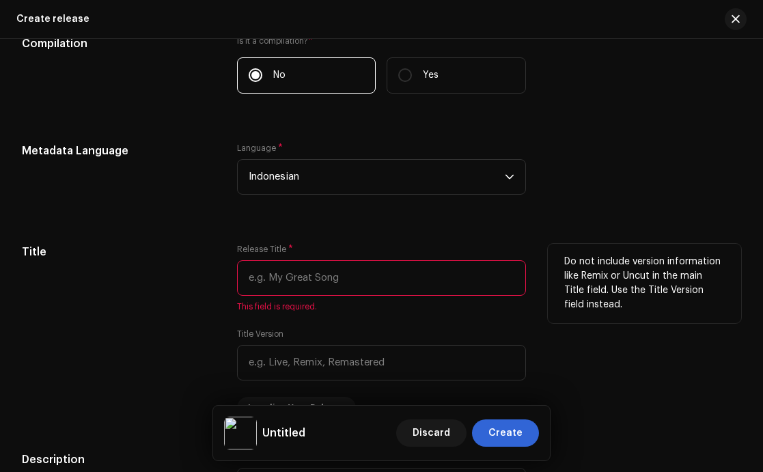
click at [331, 266] on input "text" at bounding box center [382, 278] width 290 height 36
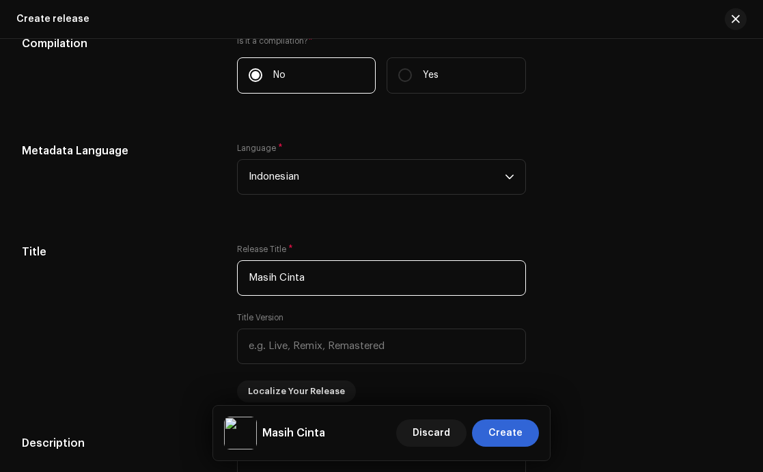
type input "Masih Cinta"
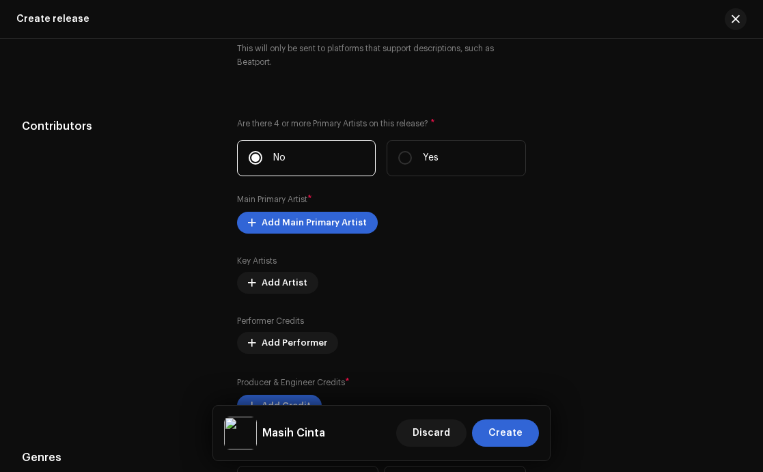
scroll to position [1583, 0]
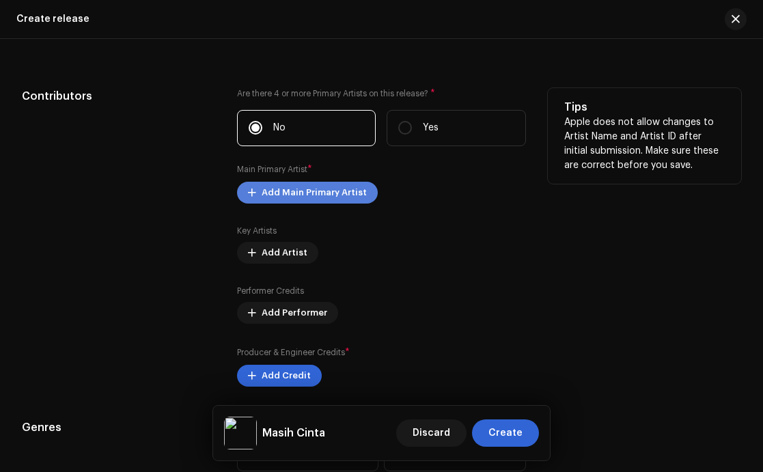
click at [349, 179] on span "Add Main Primary Artist" at bounding box center [314, 192] width 105 height 27
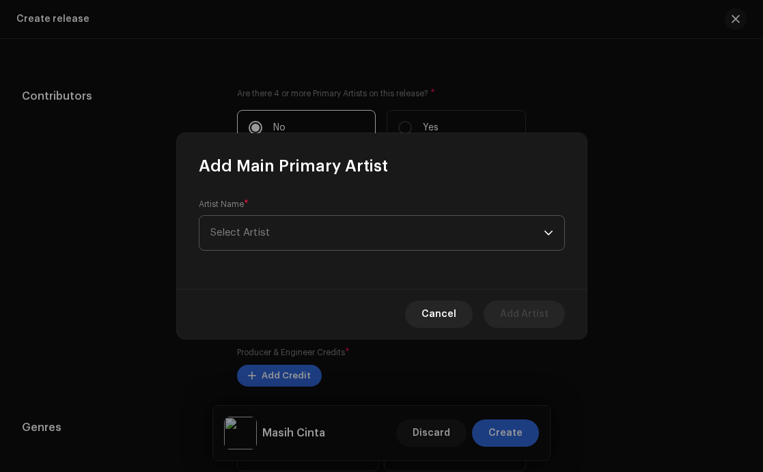
click at [309, 247] on span "Select Artist" at bounding box center [376, 233] width 333 height 34
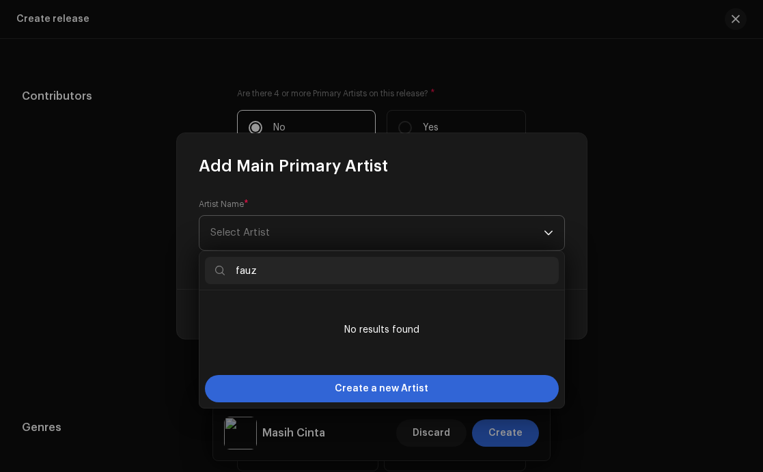
type input "fauzi"
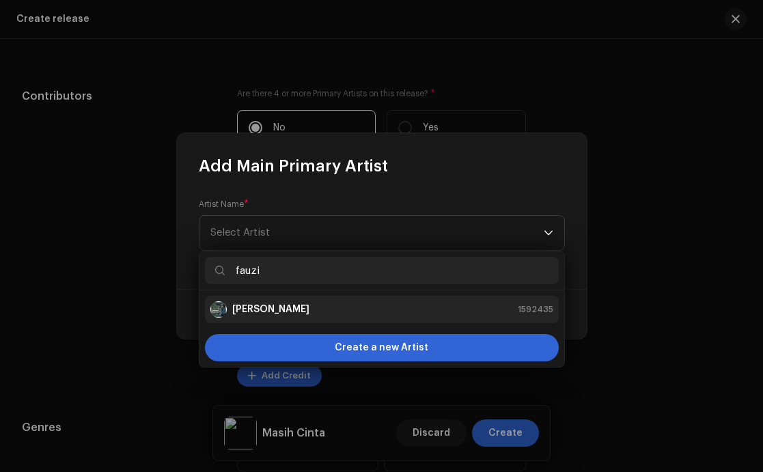
click at [292, 313] on div "[PERSON_NAME] 1592435" at bounding box center [381, 309] width 343 height 16
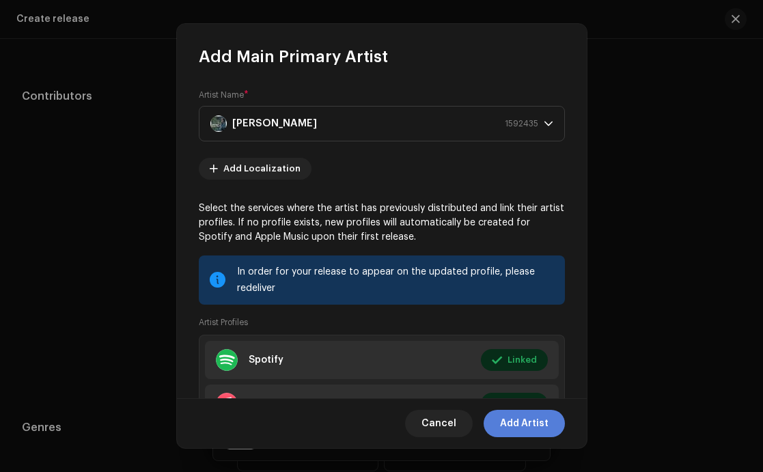
click at [521, 426] on span "Add Artist" at bounding box center [524, 423] width 49 height 27
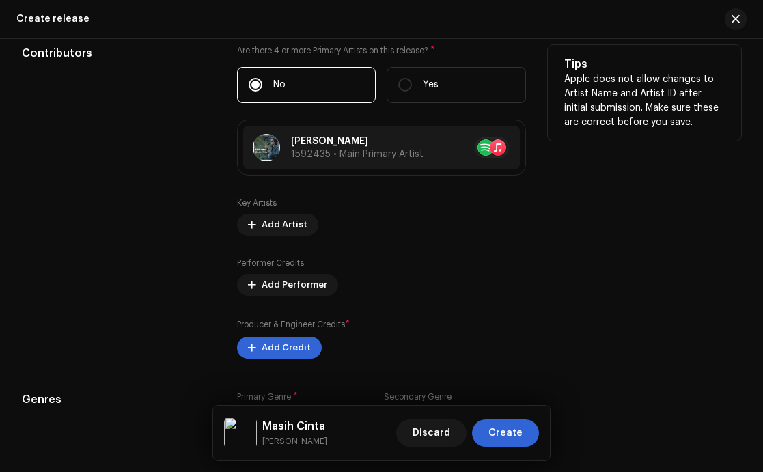
scroll to position [1683, 0]
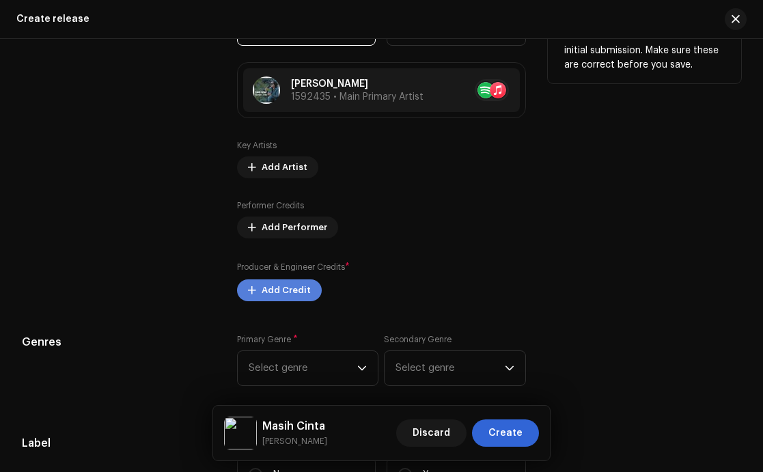
click at [306, 279] on button "Add Credit" at bounding box center [279, 290] width 85 height 22
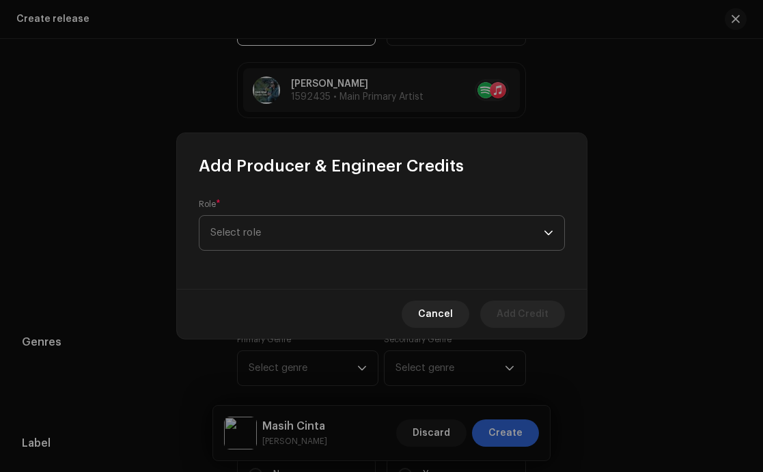
click at [314, 230] on span "Select role" at bounding box center [376, 233] width 333 height 34
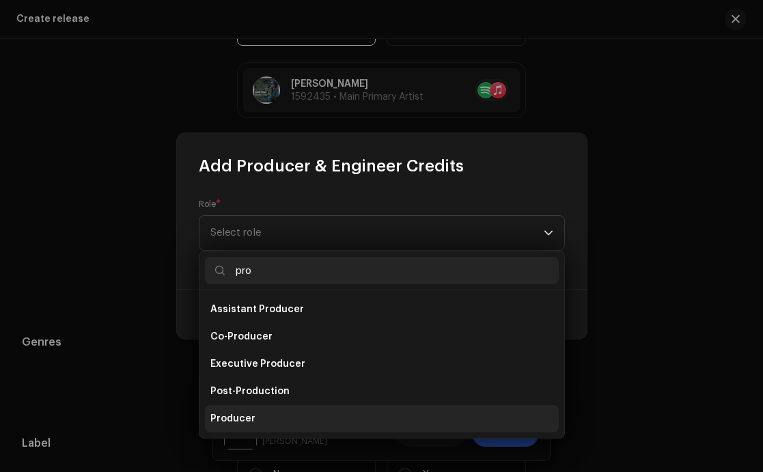
type input "pro"
click at [256, 412] on li "Producer" at bounding box center [382, 418] width 354 height 27
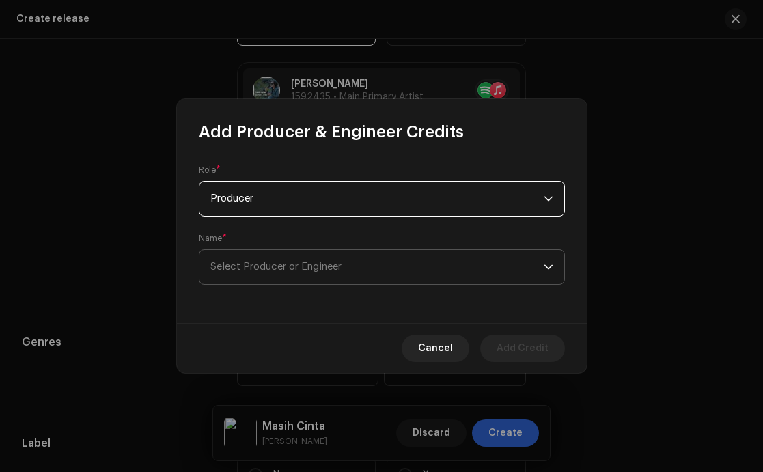
click at [331, 274] on span "Select Producer or Engineer" at bounding box center [376, 267] width 333 height 34
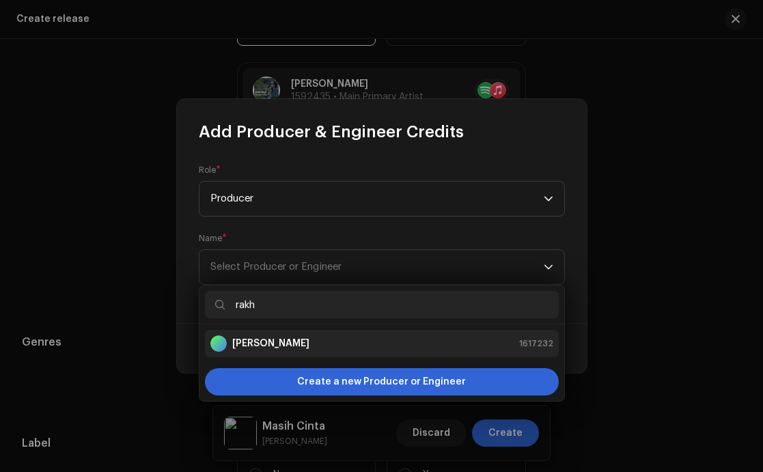
type input "rakh"
click at [327, 339] on div "Rakha Nomaden 1617232" at bounding box center [381, 344] width 343 height 16
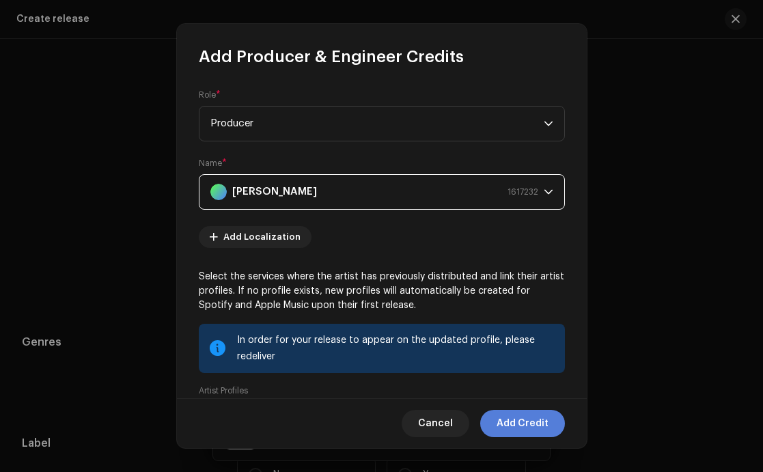
click at [521, 420] on span "Add Credit" at bounding box center [523, 423] width 52 height 27
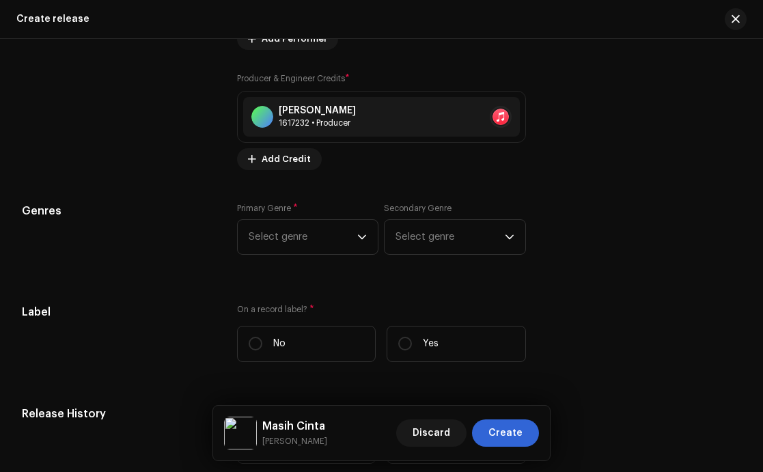
scroll to position [1877, 0]
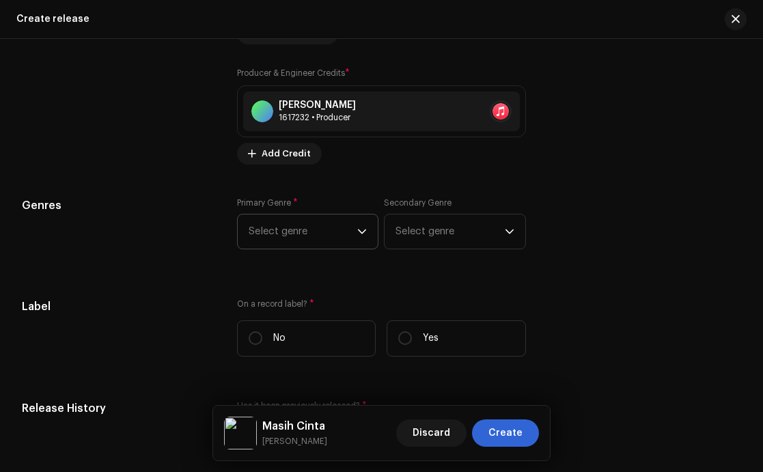
click at [337, 217] on span "Select genre" at bounding box center [303, 232] width 109 height 34
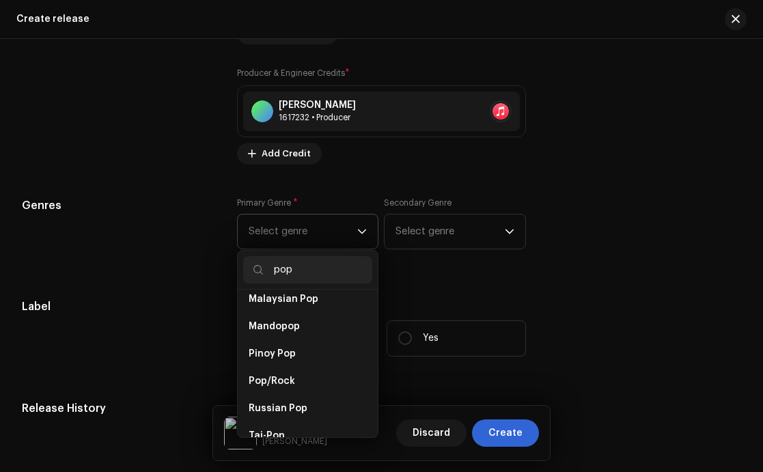
scroll to position [882, 0]
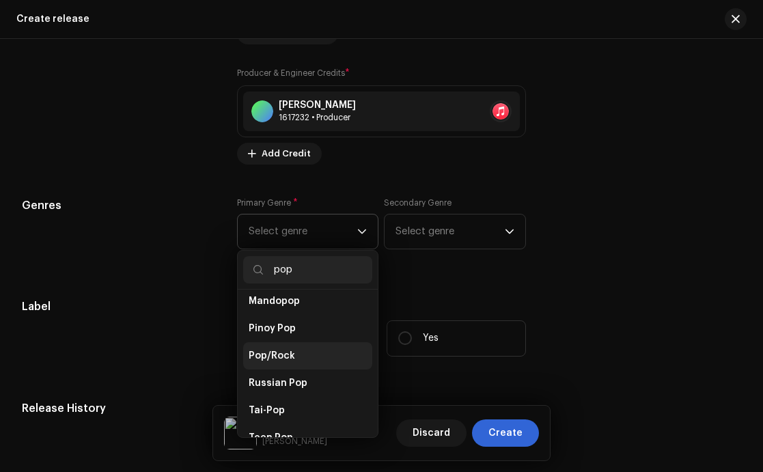
type input "pop"
click at [276, 342] on li "Pop/Rock" at bounding box center [308, 355] width 130 height 27
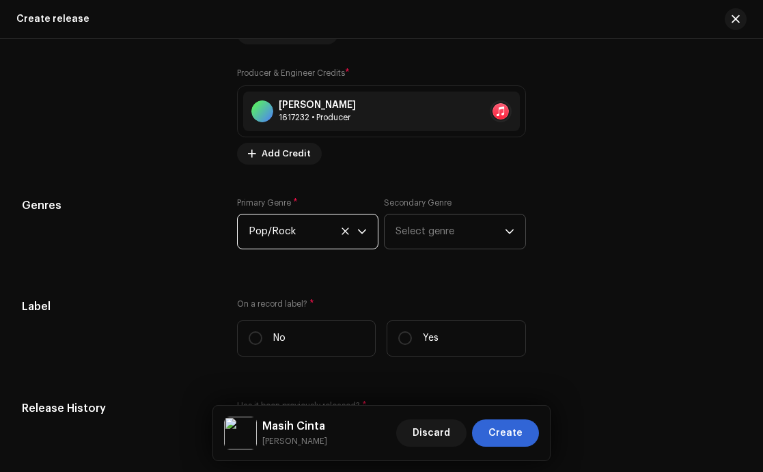
click at [485, 219] on span "Select genre" at bounding box center [450, 232] width 109 height 34
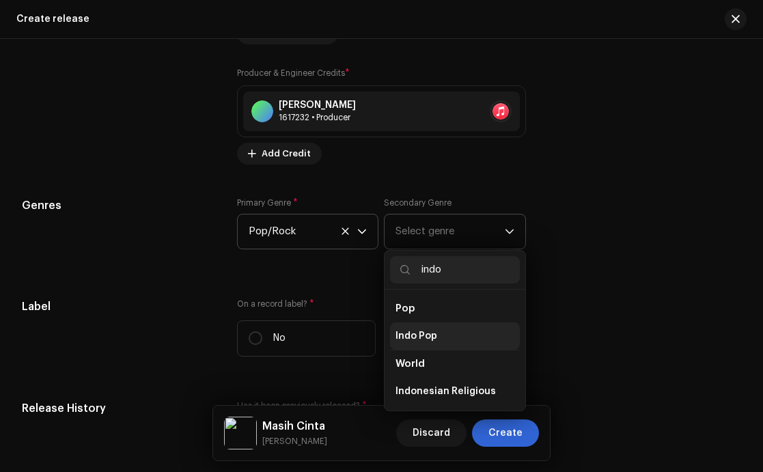
type input "indo"
click at [421, 329] on span "Indo Pop" at bounding box center [417, 336] width 42 height 14
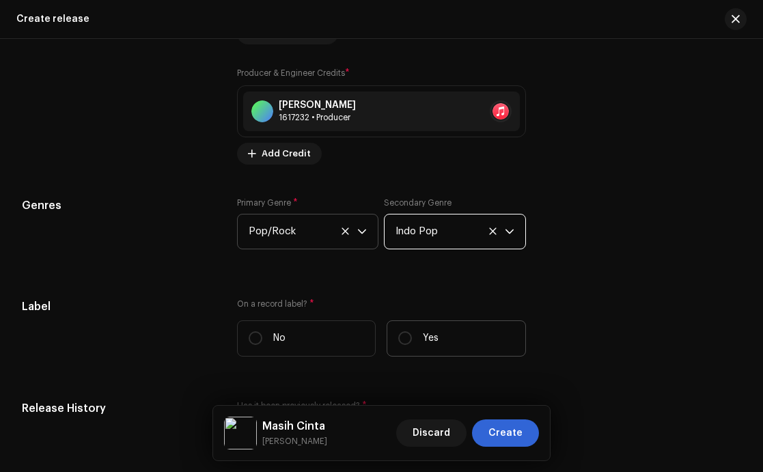
click at [410, 327] on label "Yes" at bounding box center [456, 338] width 139 height 36
click at [410, 331] on input "Yes" at bounding box center [405, 338] width 14 height 14
radio input "true"
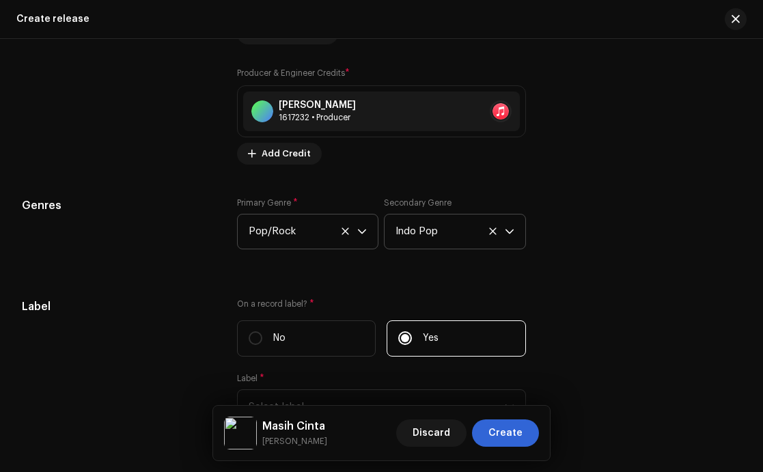
scroll to position [1997, 0]
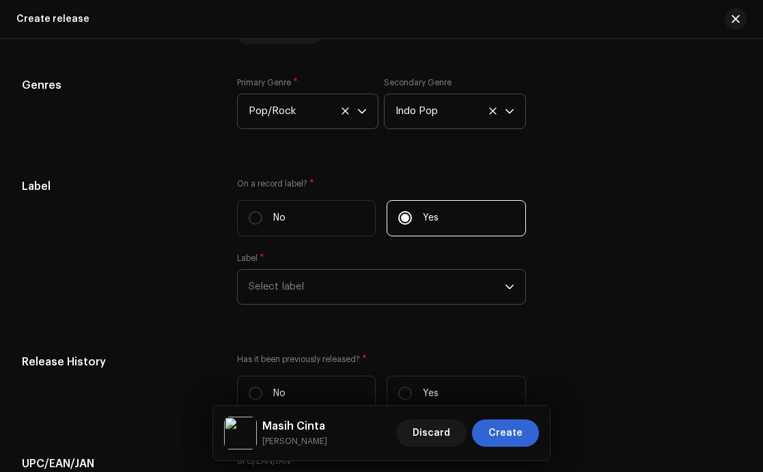
click at [396, 279] on span "Select label" at bounding box center [377, 287] width 257 height 34
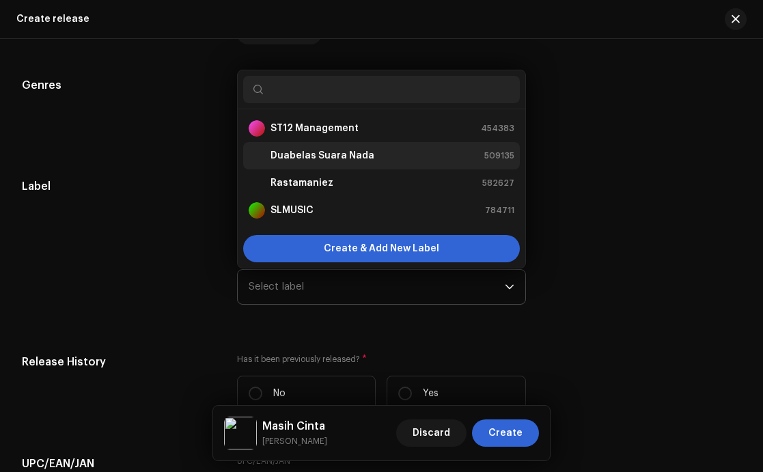
click at [305, 149] on strong "Duabelas Suara Nada" at bounding box center [323, 156] width 104 height 14
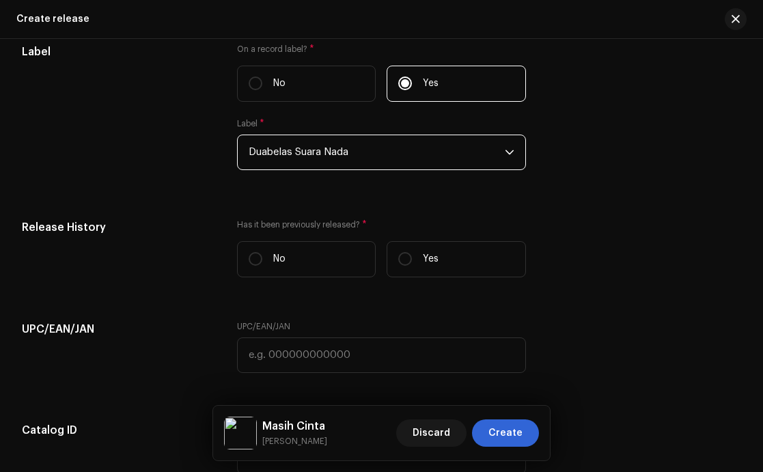
scroll to position [2166, 0]
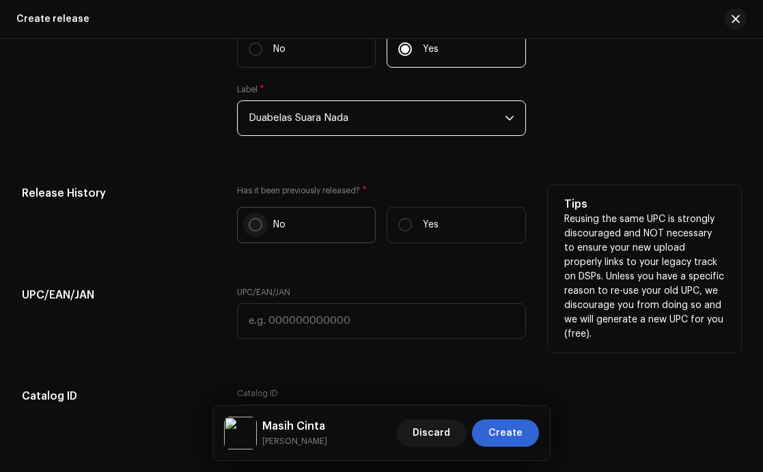
click at [256, 218] on input "No" at bounding box center [256, 225] width 14 height 14
radio input "true"
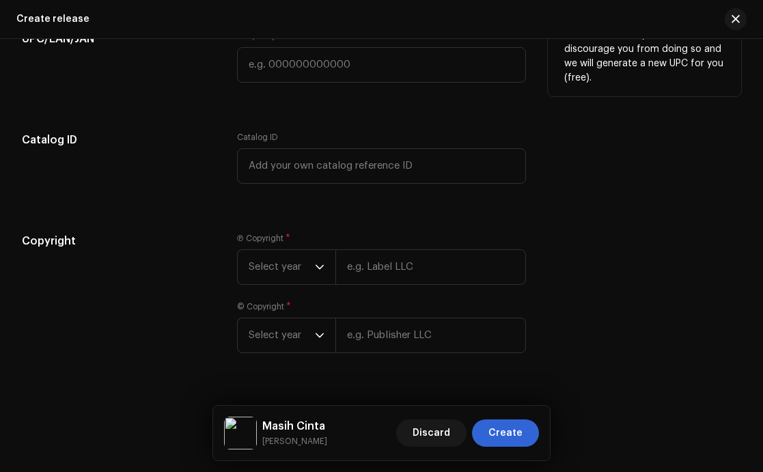
scroll to position [2438, 0]
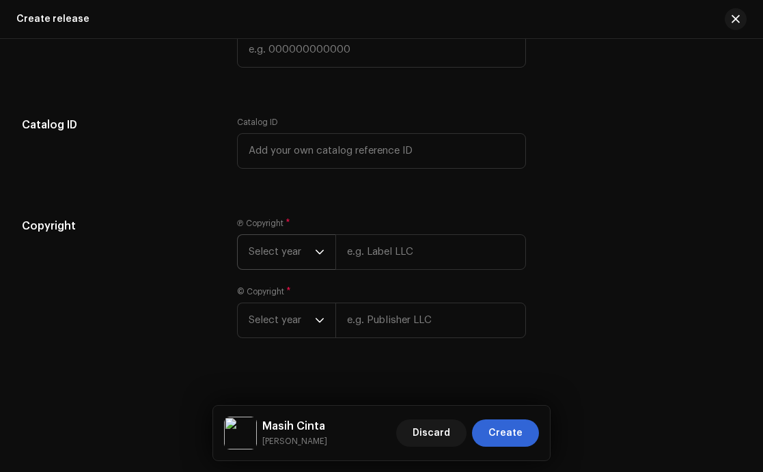
click at [299, 235] on span "Select year" at bounding box center [282, 252] width 66 height 34
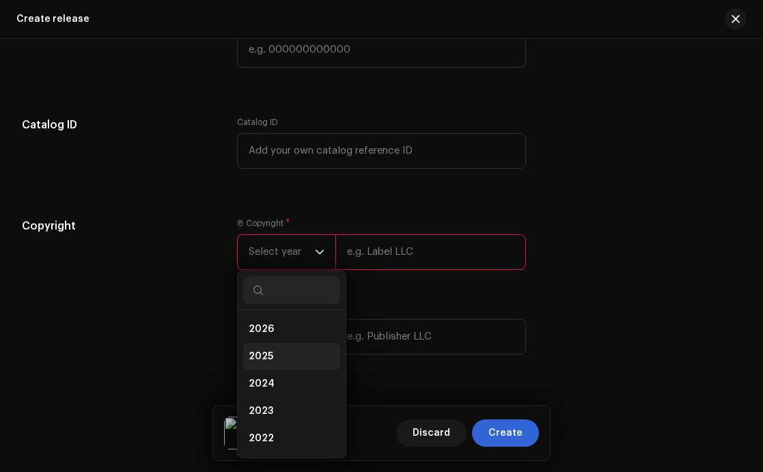
click at [266, 350] on span "2025" at bounding box center [261, 357] width 25 height 14
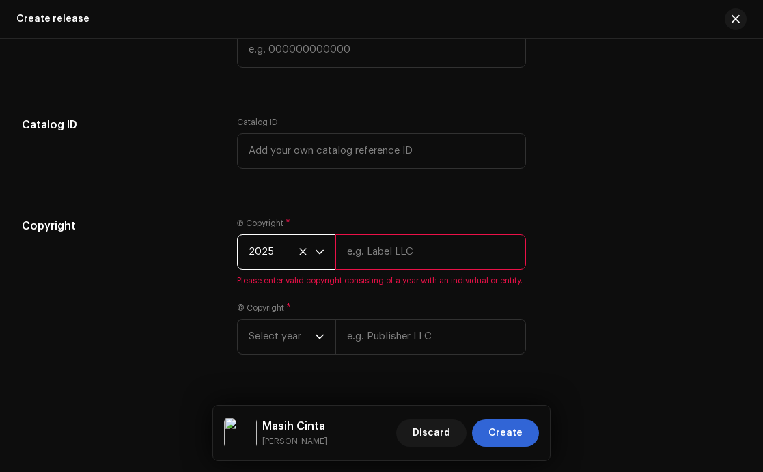
click at [379, 242] on input "text" at bounding box center [431, 252] width 191 height 36
type input "Duabelas Suara Nada"
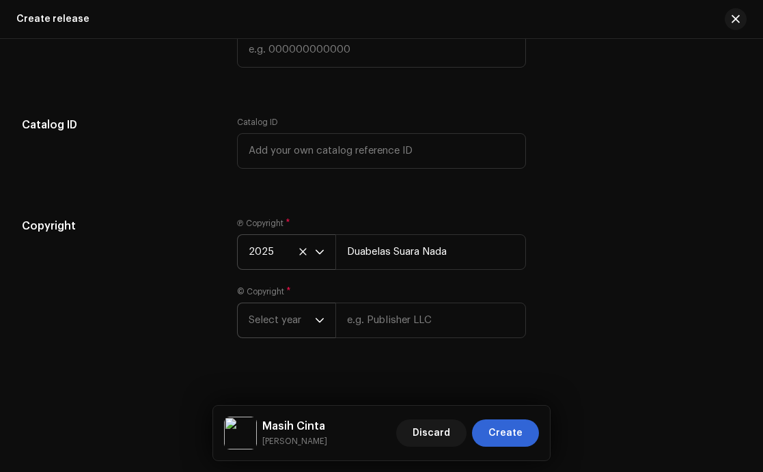
click at [312, 308] on span "Select year" at bounding box center [282, 320] width 66 height 34
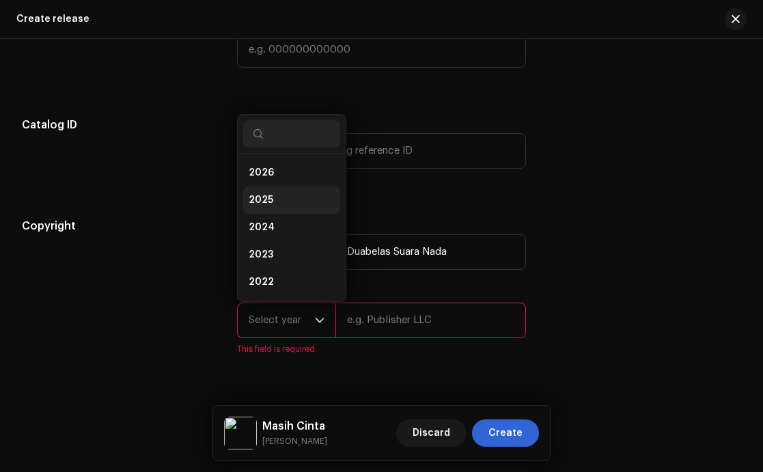
click at [279, 187] on li "2025" at bounding box center [291, 200] width 97 height 27
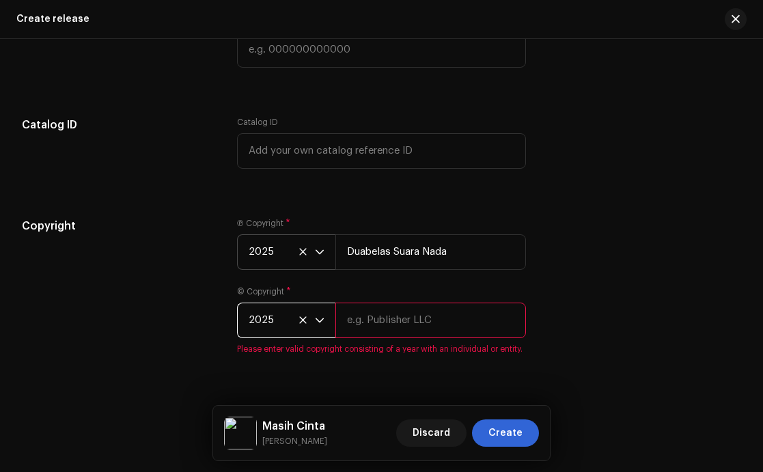
click at [381, 303] on input "text" at bounding box center [431, 321] width 191 height 36
type input "Duabelas Suara Nada"
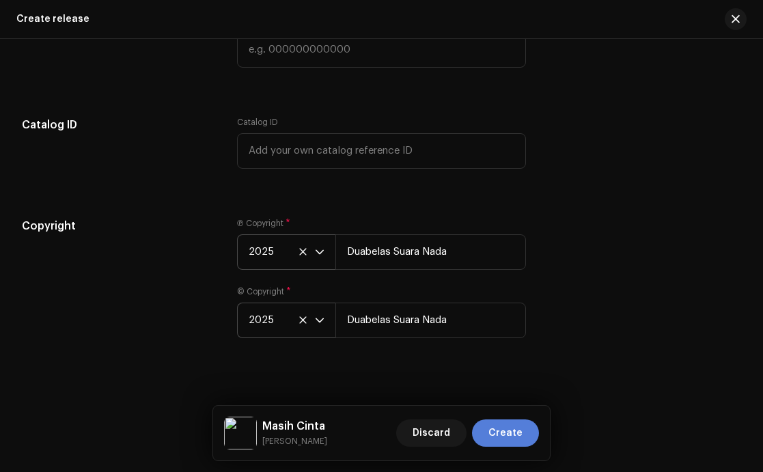
click at [507, 431] on span "Create" at bounding box center [506, 433] width 34 height 27
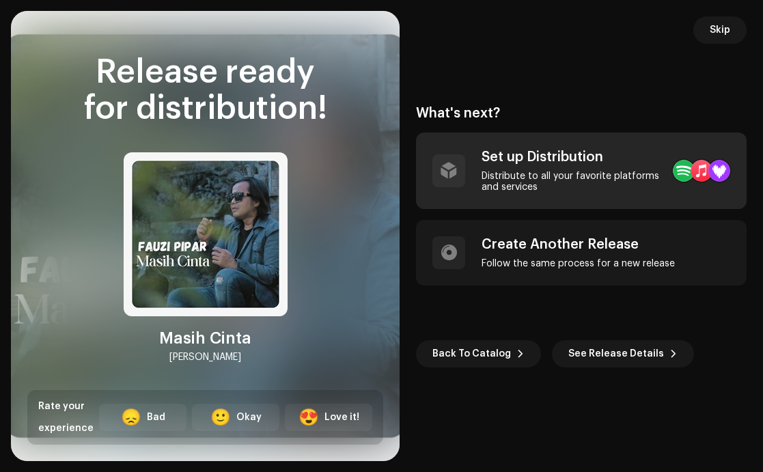
click at [557, 182] on div "Distribute to all your favorite platforms and services" at bounding box center [572, 182] width 180 height 22
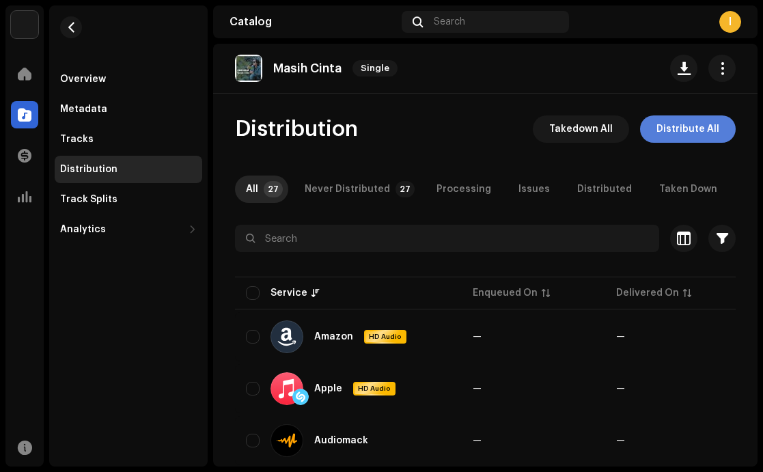
click at [681, 122] on span "Distribute All" at bounding box center [688, 128] width 63 height 27
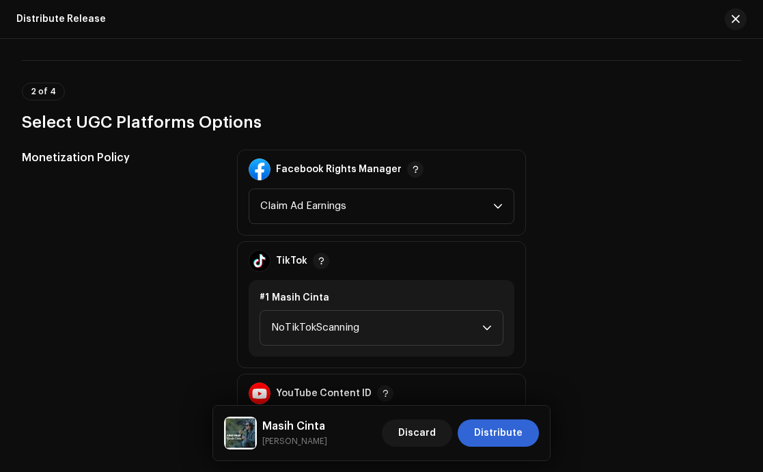
scroll to position [1412, 0]
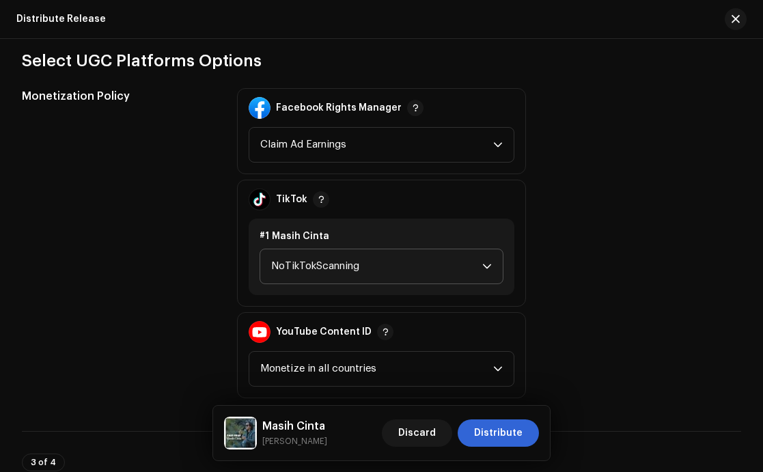
click at [364, 259] on span "NoTikTokScanning" at bounding box center [377, 266] width 212 height 34
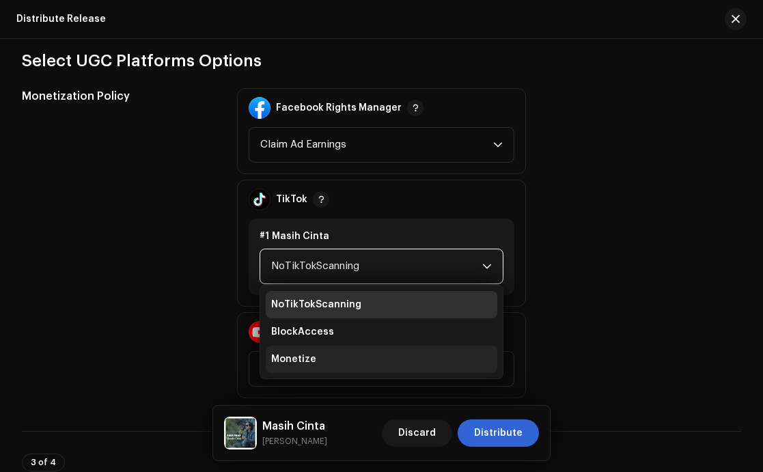
click at [312, 361] on span "Monetize" at bounding box center [293, 360] width 45 height 14
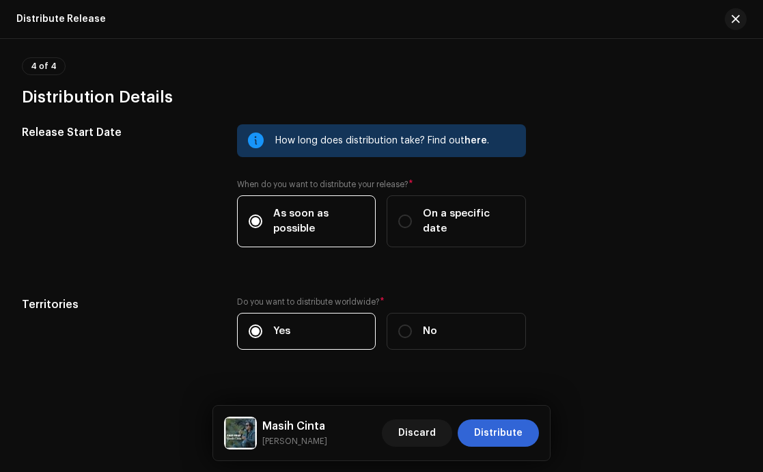
scroll to position [2058, 0]
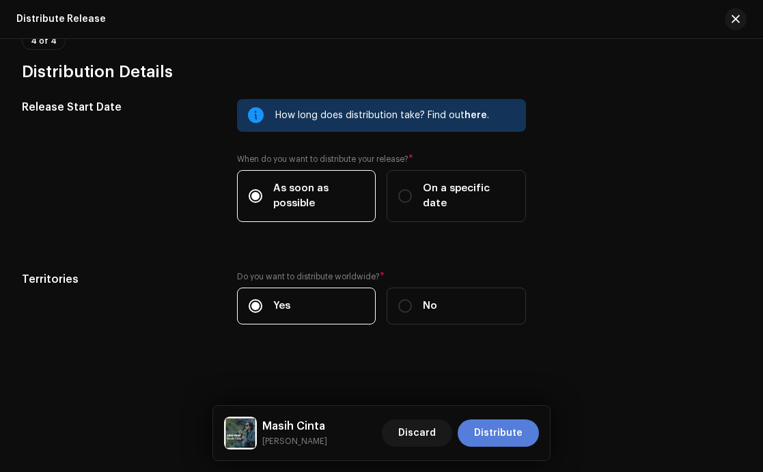
click at [495, 434] on span "Distribute" at bounding box center [498, 433] width 49 height 27
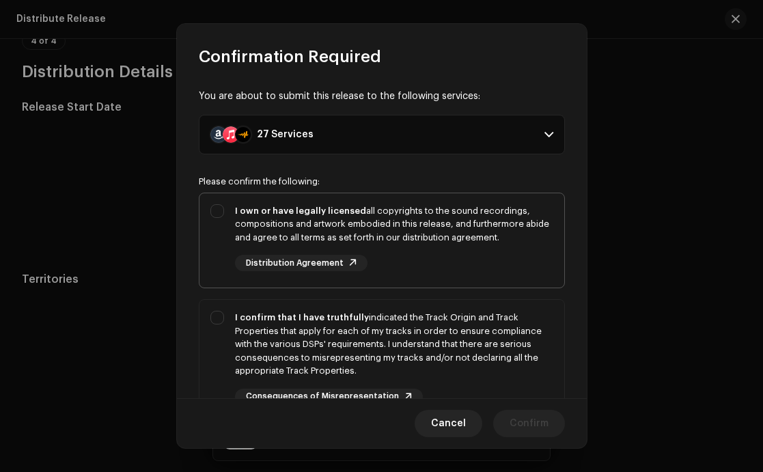
click at [218, 213] on div "I own or have legally licensed all copyrights to the sound recordings, composit…" at bounding box center [382, 238] width 365 height 90
checkbox input "true"
click at [214, 320] on div "I confirm that I have truthfully indicated the Track Origin and Track Propertie…" at bounding box center [382, 358] width 365 height 116
checkbox input "true"
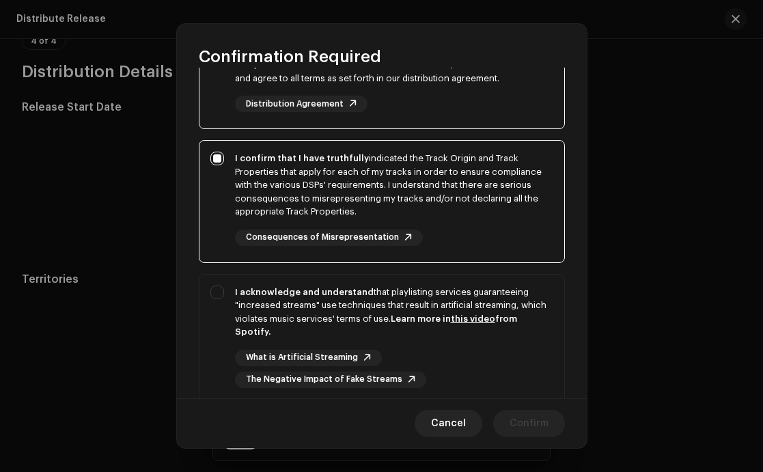
scroll to position [223, 0]
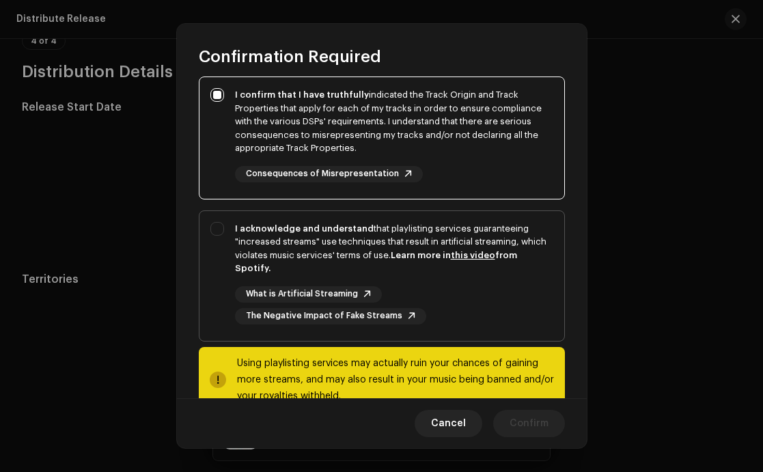
click at [220, 233] on div "I acknowledge and understand that playlisting services guaranteeing "increased …" at bounding box center [382, 273] width 365 height 124
checkbox input "true"
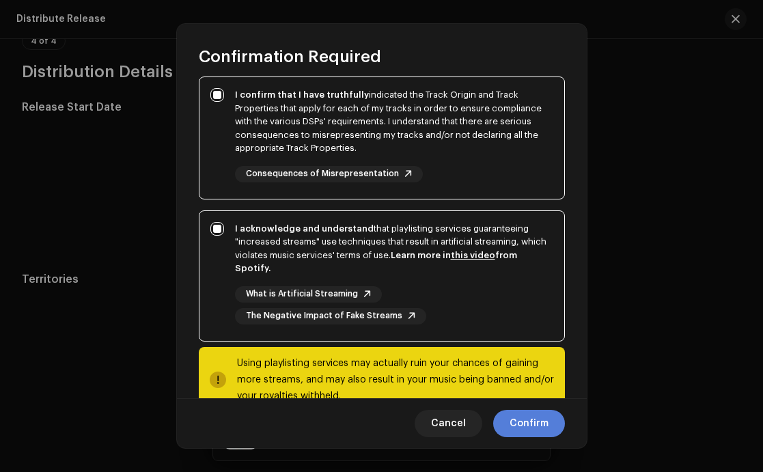
click at [529, 420] on span "Confirm" at bounding box center [529, 423] width 39 height 27
